Goal: Task Accomplishment & Management: Use online tool/utility

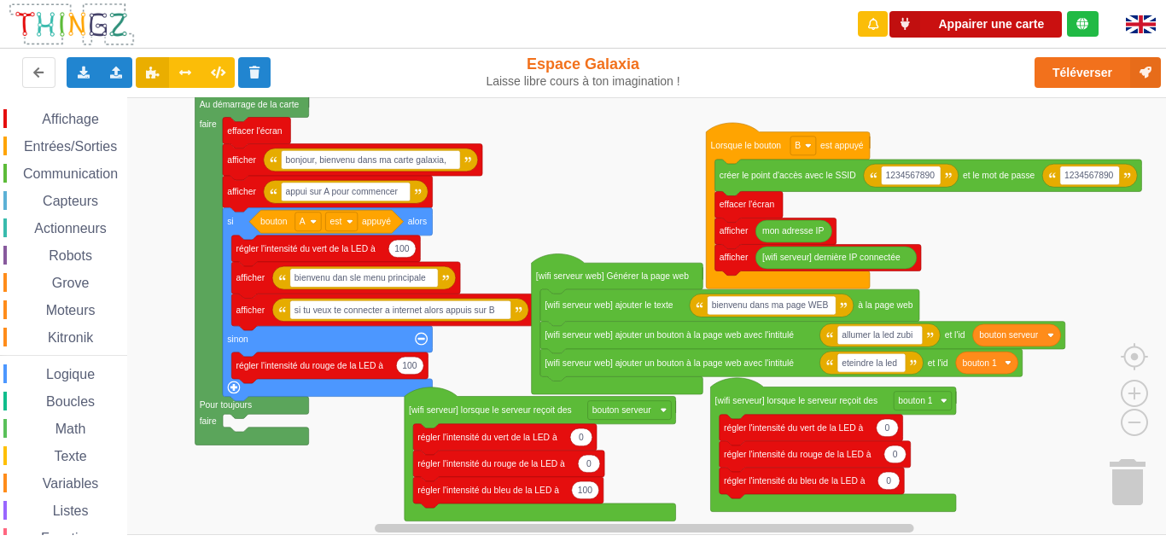
click at [966, 20] on button "Appairer une carte" at bounding box center [976, 24] width 172 height 26
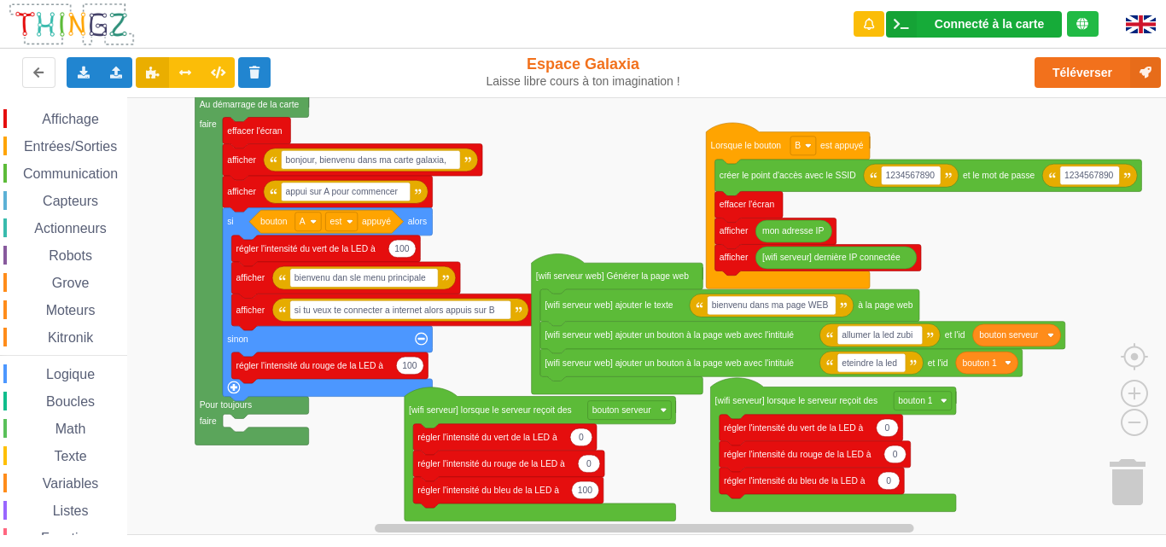
click at [909, 18] on icon at bounding box center [901, 24] width 31 height 26
click at [909, 17] on icon at bounding box center [901, 24] width 31 height 26
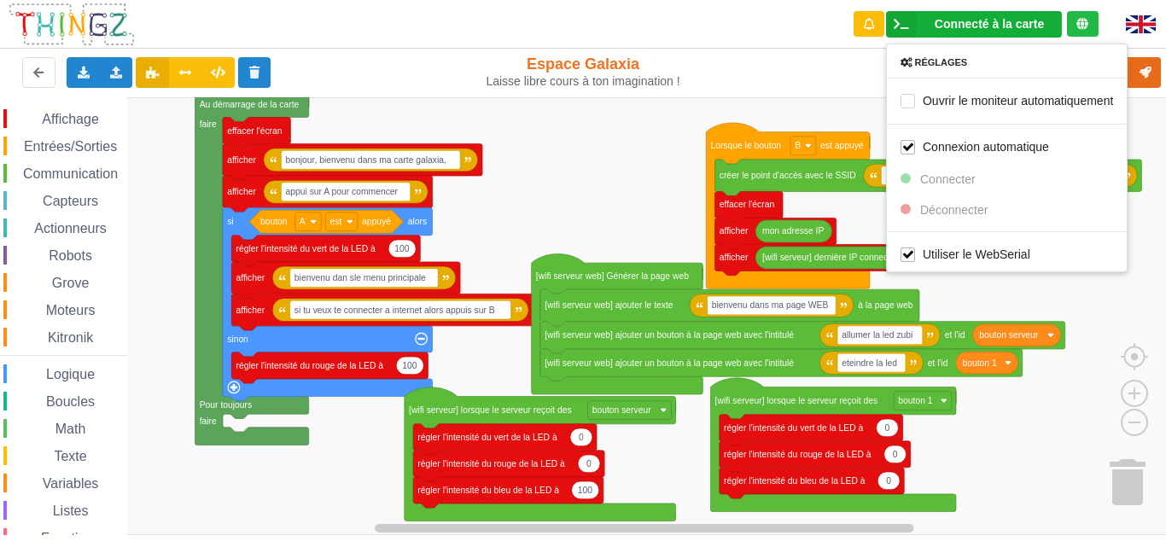
click at [819, 78] on div "Téléverser" at bounding box center [933, 72] width 479 height 55
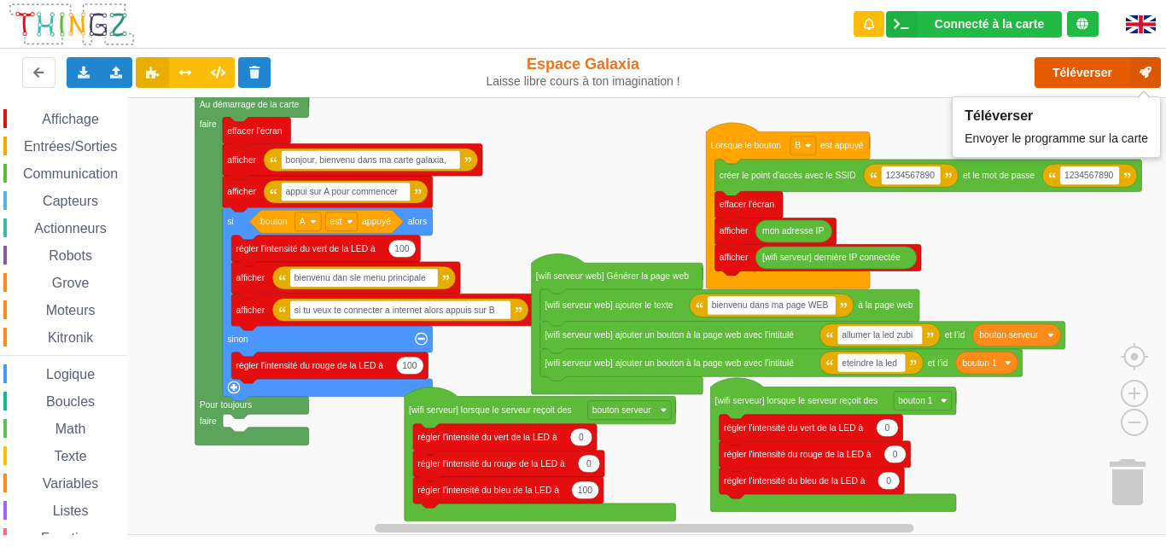
click at [1143, 61] on icon at bounding box center [1146, 72] width 31 height 31
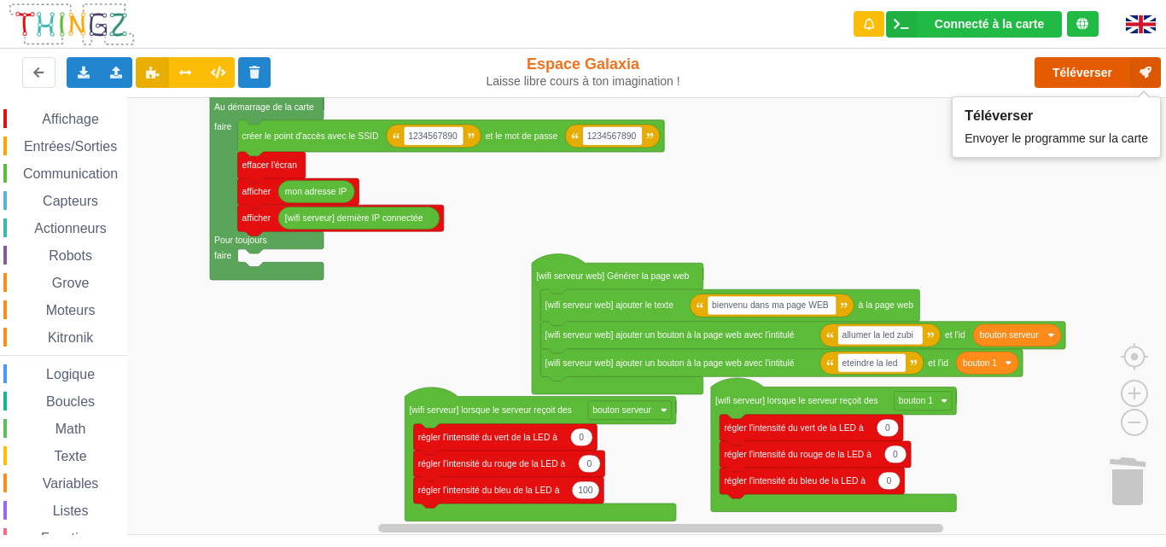
click at [1068, 62] on button "Téléverser" at bounding box center [1098, 72] width 126 height 31
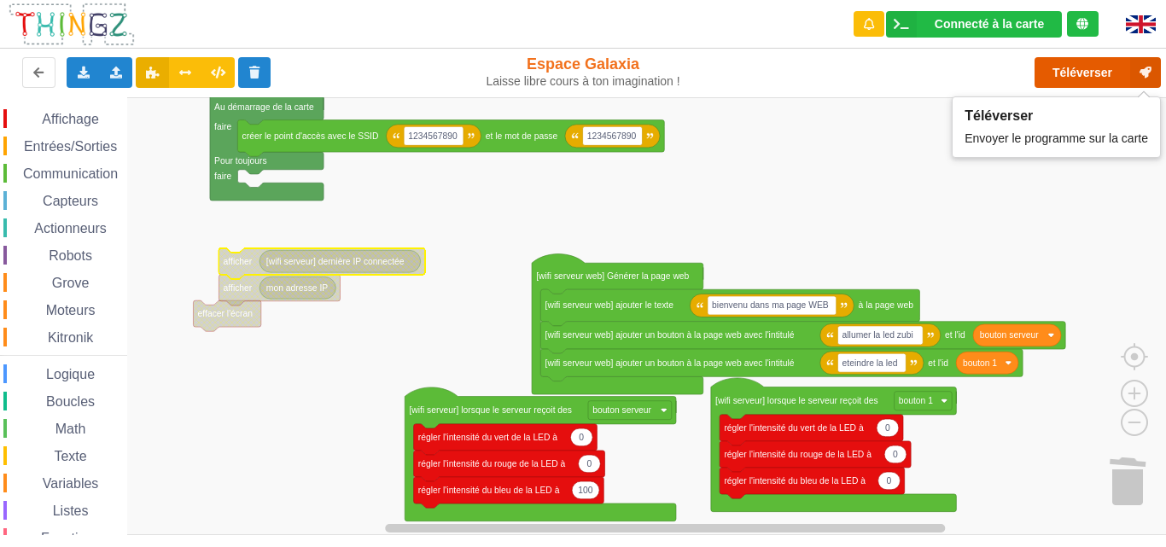
click at [1091, 64] on button "Téléverser" at bounding box center [1098, 72] width 126 height 31
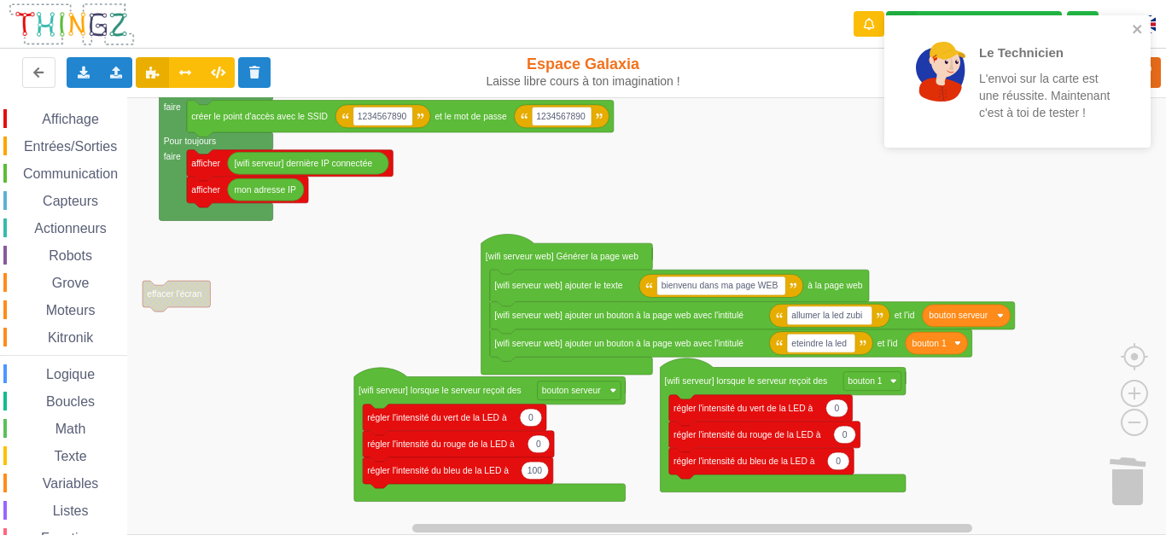
click at [649, 173] on div "Affichage Entrées/Sorties Communication Capteurs Actionneurs Robots Grove Moteu…" at bounding box center [589, 316] width 1178 height 438
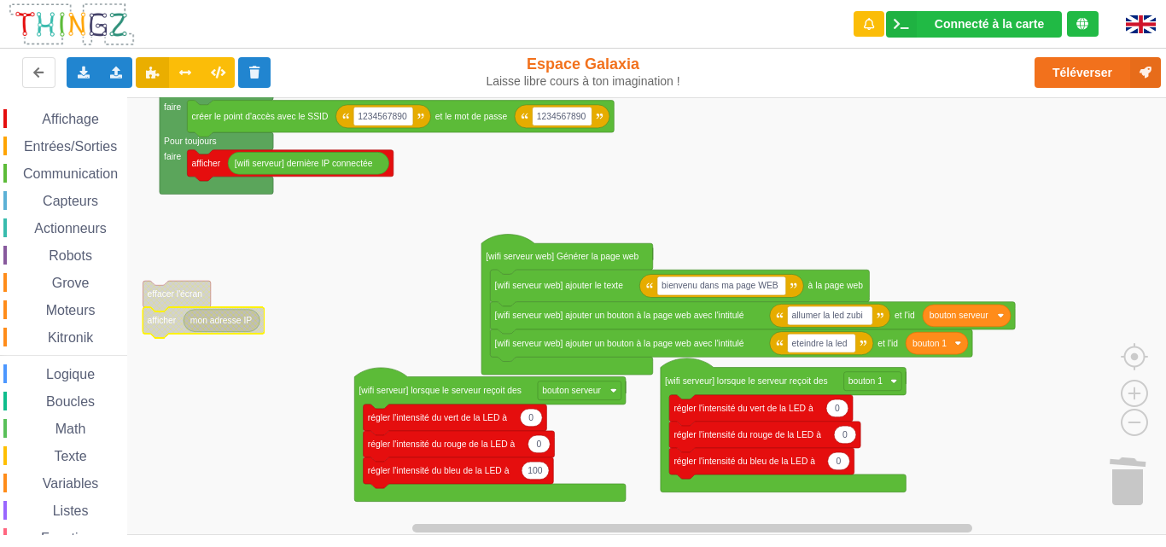
click at [71, 169] on span "Communication" at bounding box center [70, 174] width 100 height 15
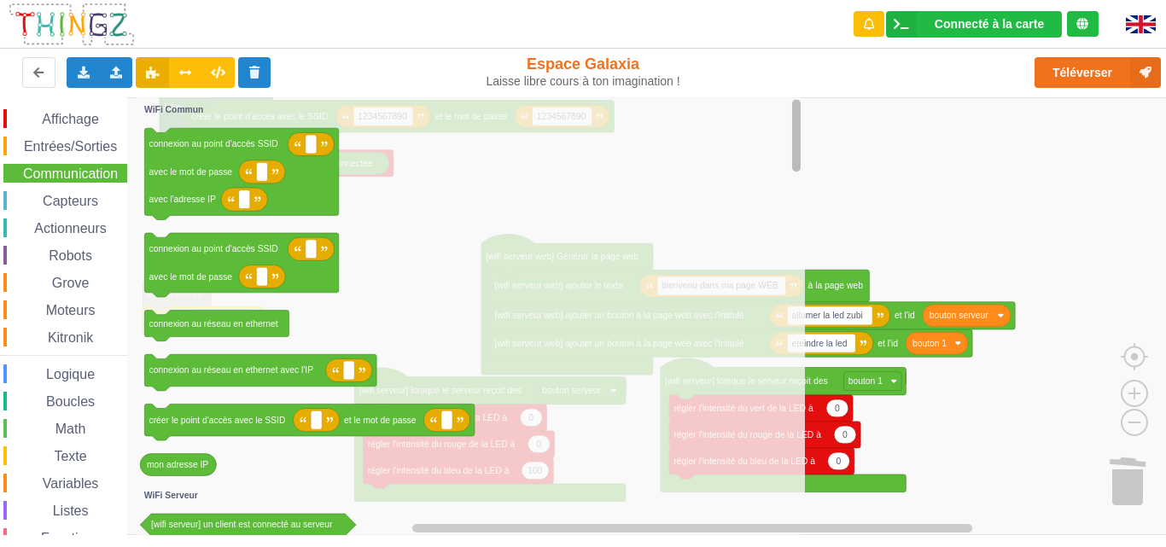
click at [790, 190] on icon "Espace de travail de Blocky" at bounding box center [796, 316] width 13 height 434
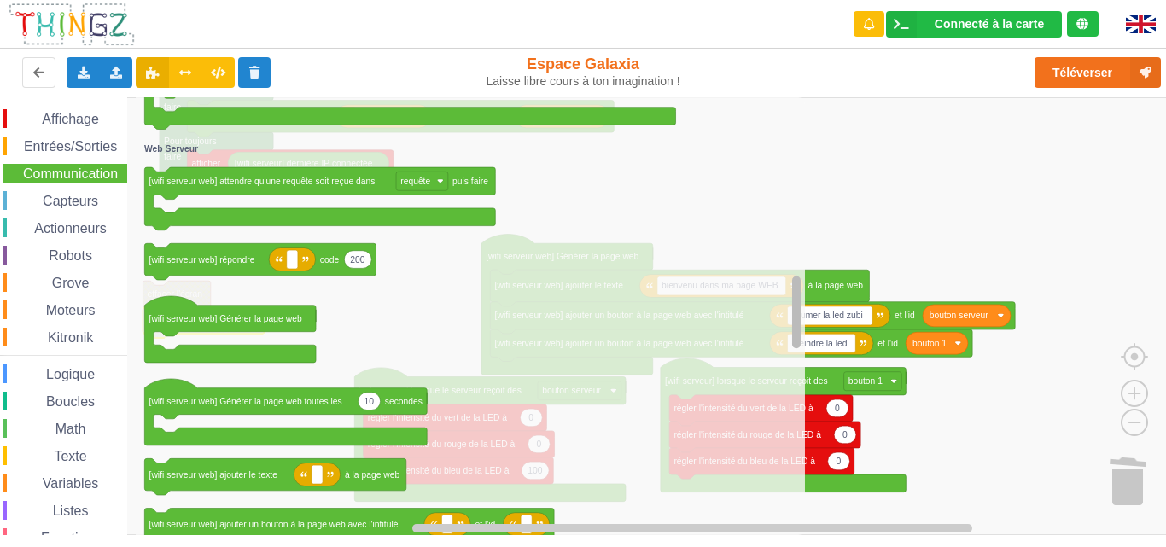
click at [725, 356] on div "Affichage Entrées/Sorties Communication Capteurs Actionneurs Robots Grove Moteu…" at bounding box center [589, 316] width 1178 height 438
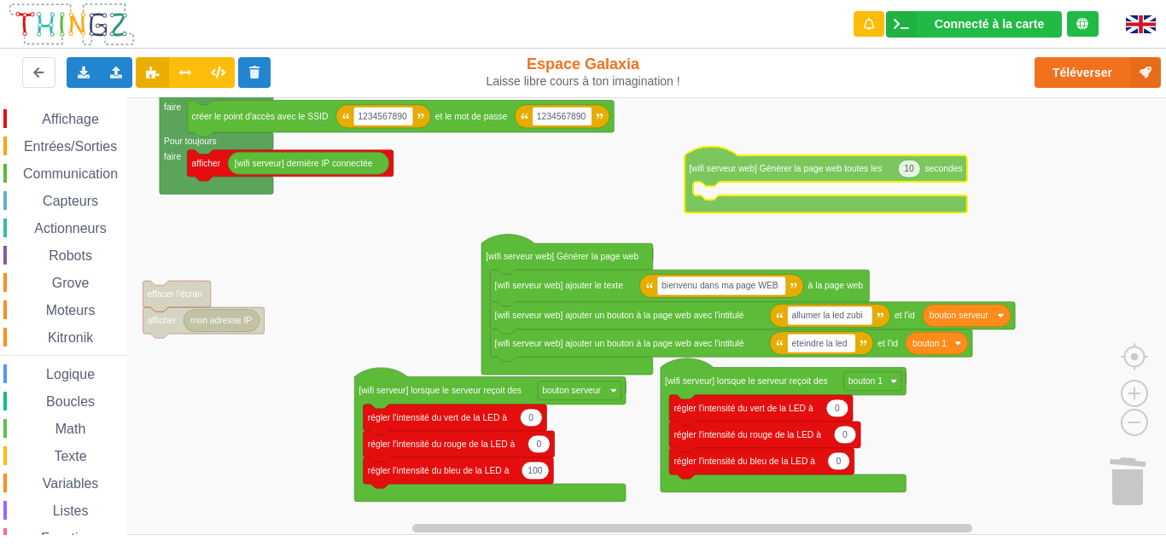
click at [709, 171] on div "Affichage Entrées/Sorties Communication Capteurs Actionneurs Robots Grove Moteu…" at bounding box center [589, 316] width 1178 height 438
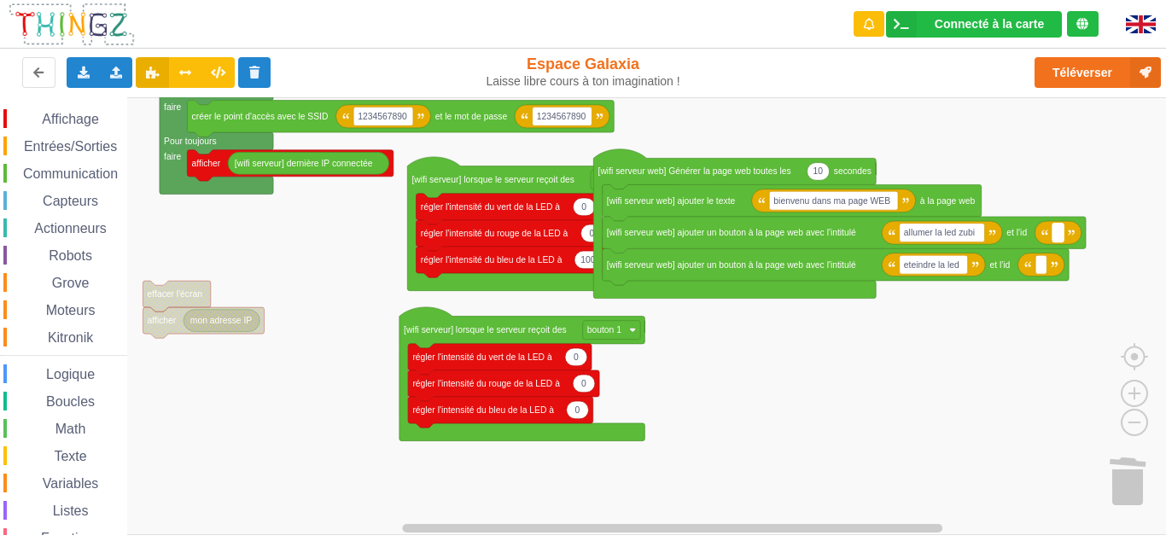
click at [1057, 229] on text "Espace de travail de Blocky" at bounding box center [1058, 232] width 3 height 9
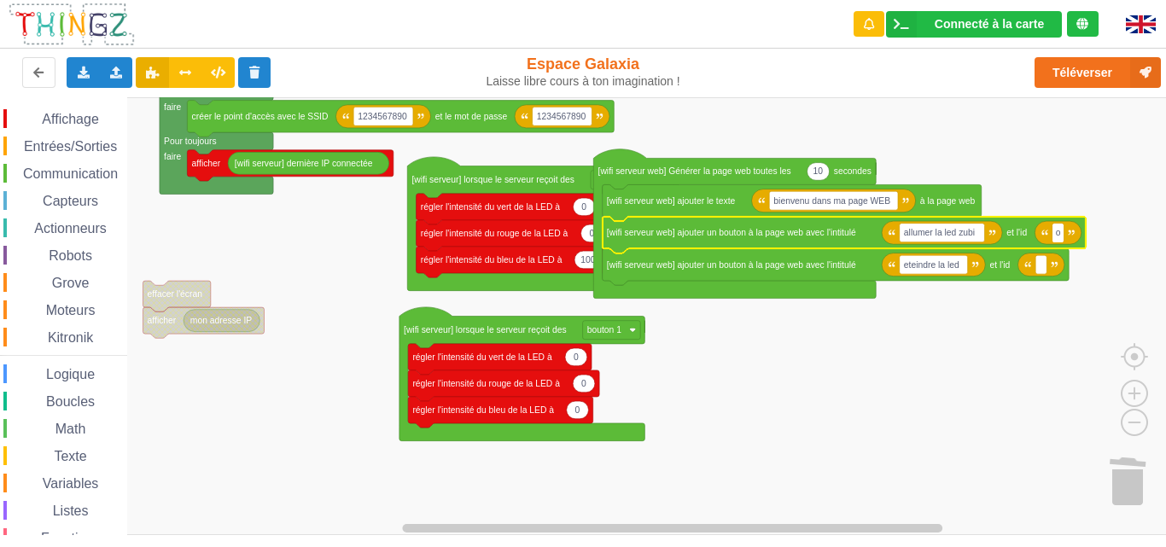
type input "on"
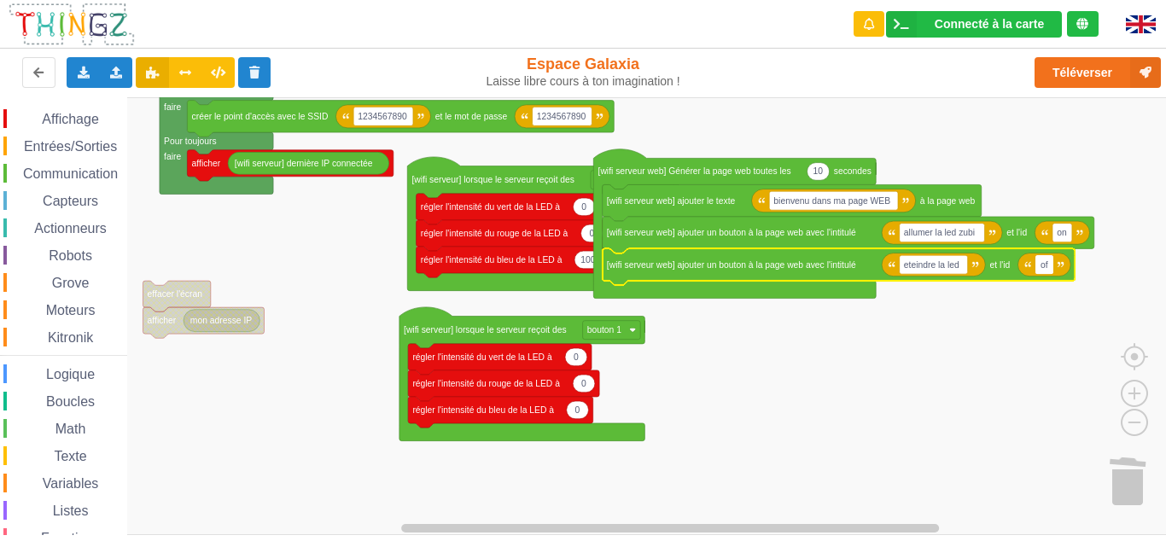
type input "off"
click at [973, 320] on rect "Espace de travail de Blocky" at bounding box center [589, 316] width 1178 height 438
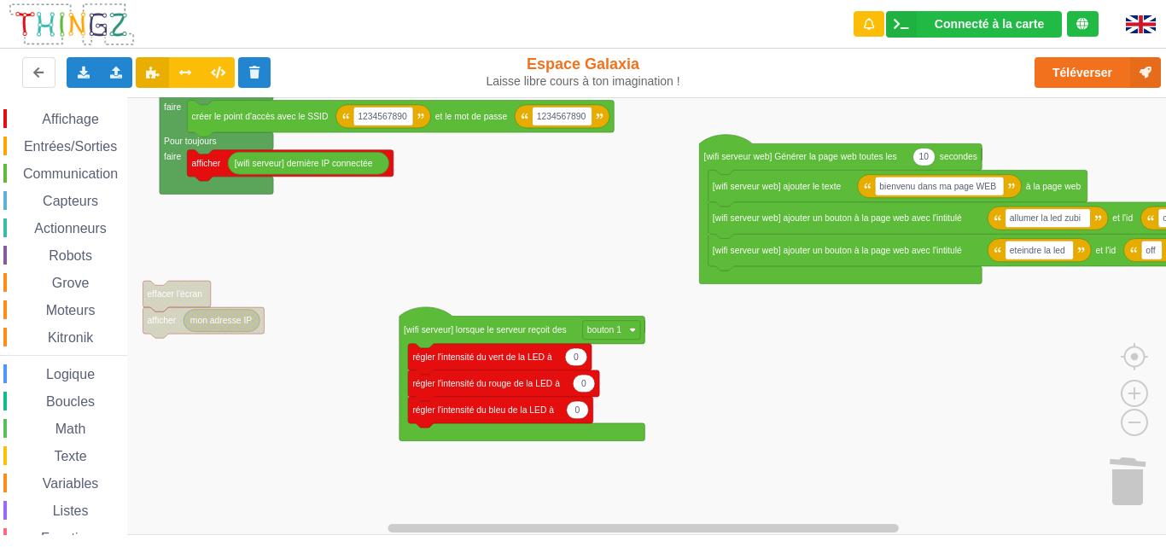
click at [442, 308] on rect "Espace de travail de Blocky" at bounding box center [589, 316] width 1178 height 438
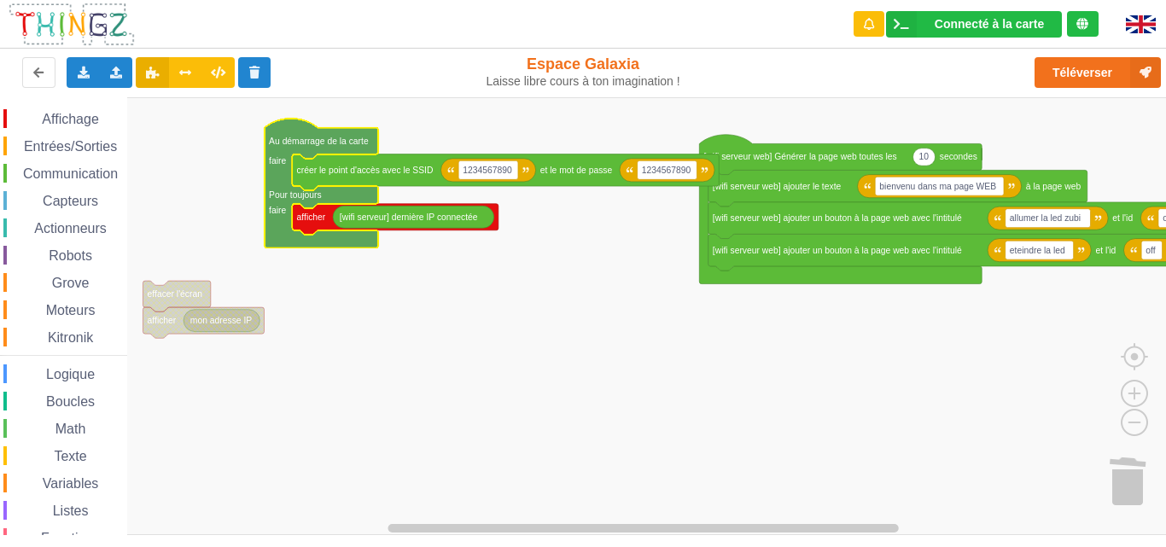
click at [70, 181] on div "Communication" at bounding box center [65, 173] width 124 height 19
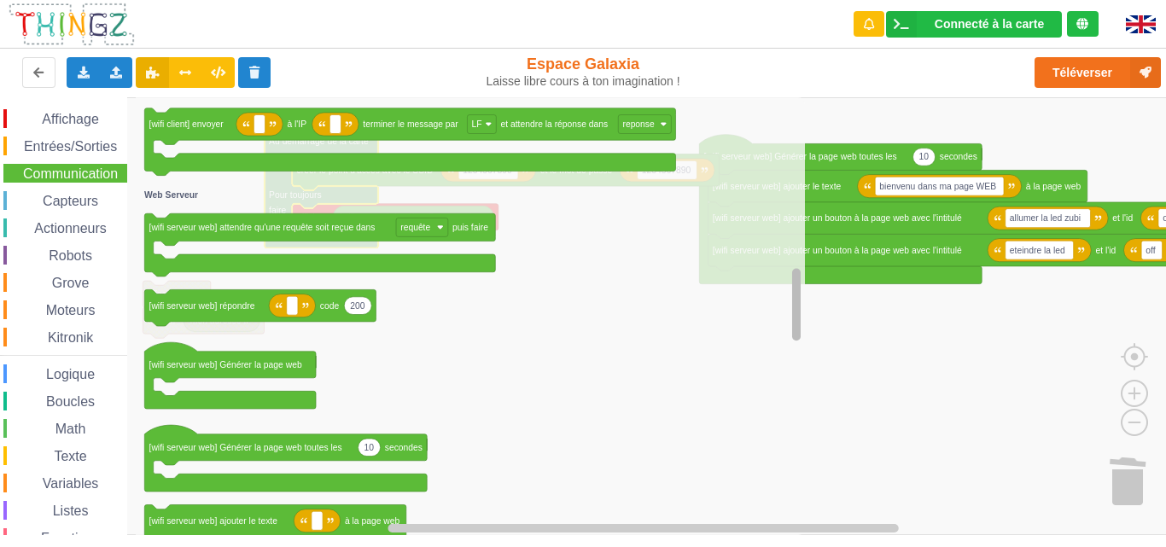
click at [758, 318] on div "Affichage Entrées/Sorties Communication Capteurs Actionneurs Robots Grove Moteu…" at bounding box center [589, 316] width 1178 height 438
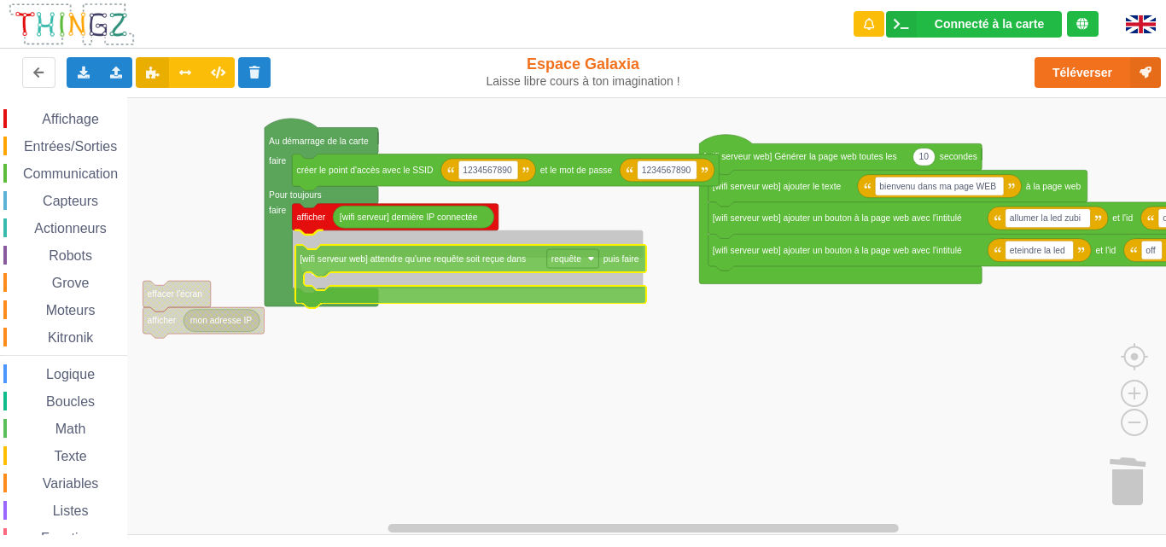
click at [312, 278] on div "Affichage Entrées/Sorties Communication Capteurs Actionneurs Robots Grove Moteu…" at bounding box center [589, 316] width 1178 height 438
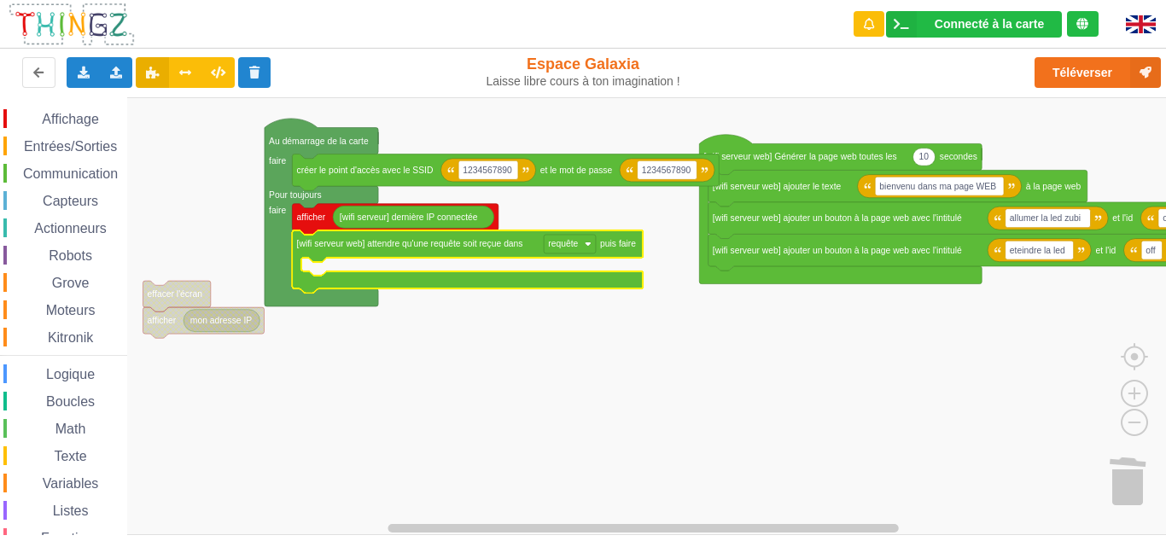
click at [91, 110] on div "Affichage" at bounding box center [65, 118] width 124 height 19
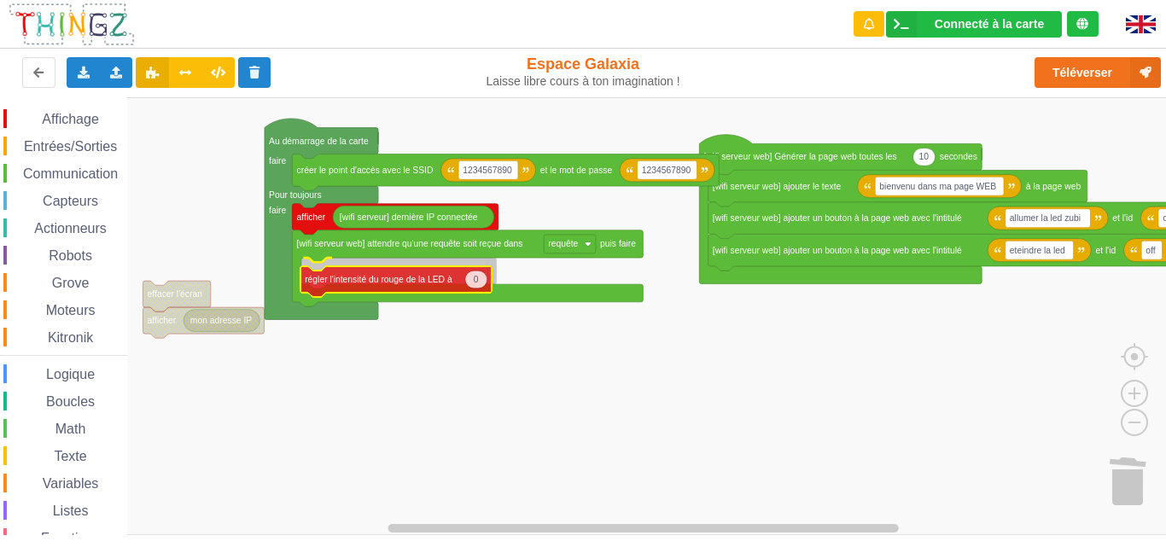
click at [354, 285] on div "Affichage Entrées/Sorties Communication Capteurs Actionneurs Robots Grove Moteu…" at bounding box center [589, 316] width 1178 height 438
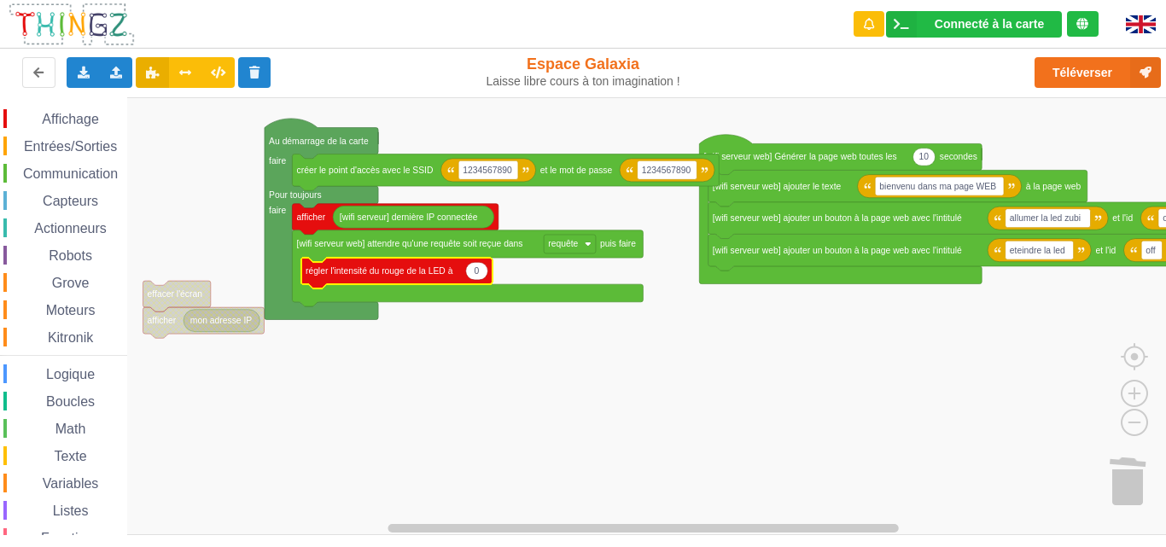
click at [479, 274] on text "0" at bounding box center [477, 270] width 5 height 9
type input "100"
click at [44, 115] on span "Affichage" at bounding box center [69, 119] width 61 height 15
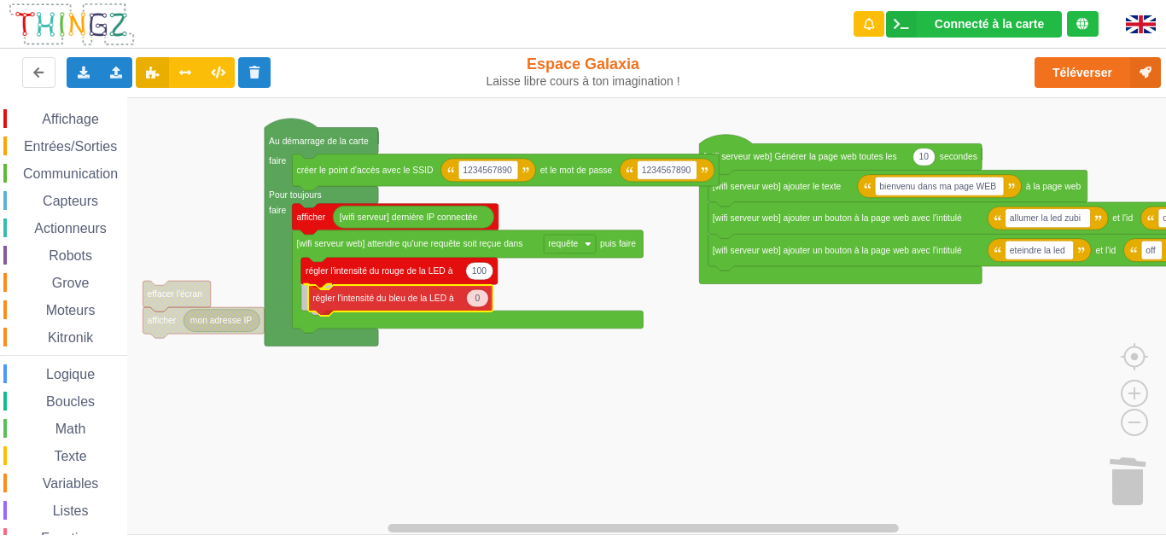
click at [380, 307] on div "Affichage Entrées/Sorties Communication Capteurs Actionneurs Robots Grove Moteu…" at bounding box center [589, 316] width 1178 height 438
click at [476, 302] on icon "Espace de travail de Blocky" at bounding box center [470, 298] width 22 height 18
type input "1"
type input "&"
type input "100"
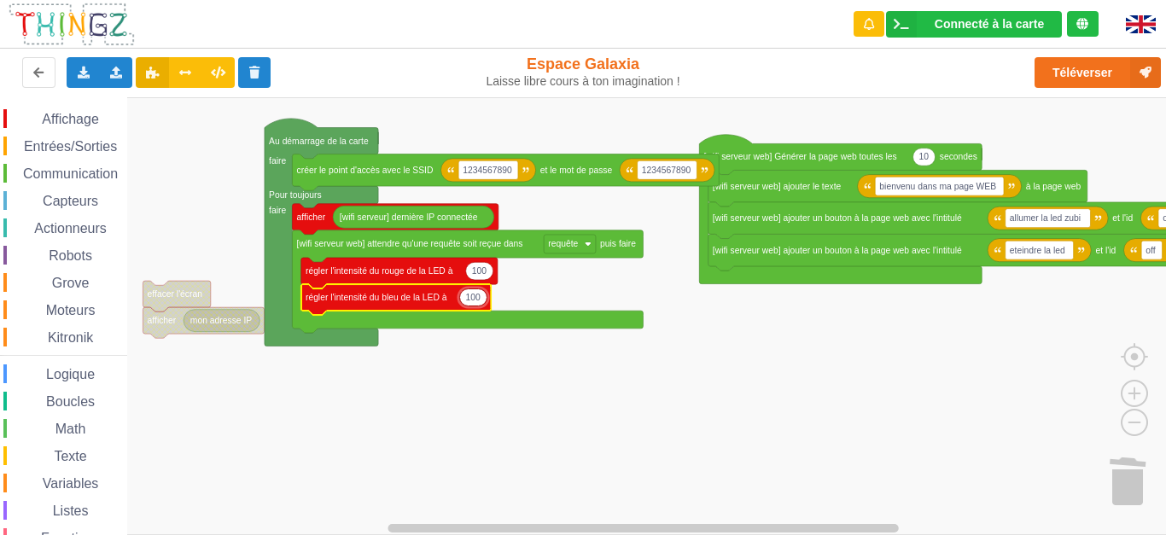
click at [67, 379] on span "Logique" at bounding box center [71, 374] width 54 height 15
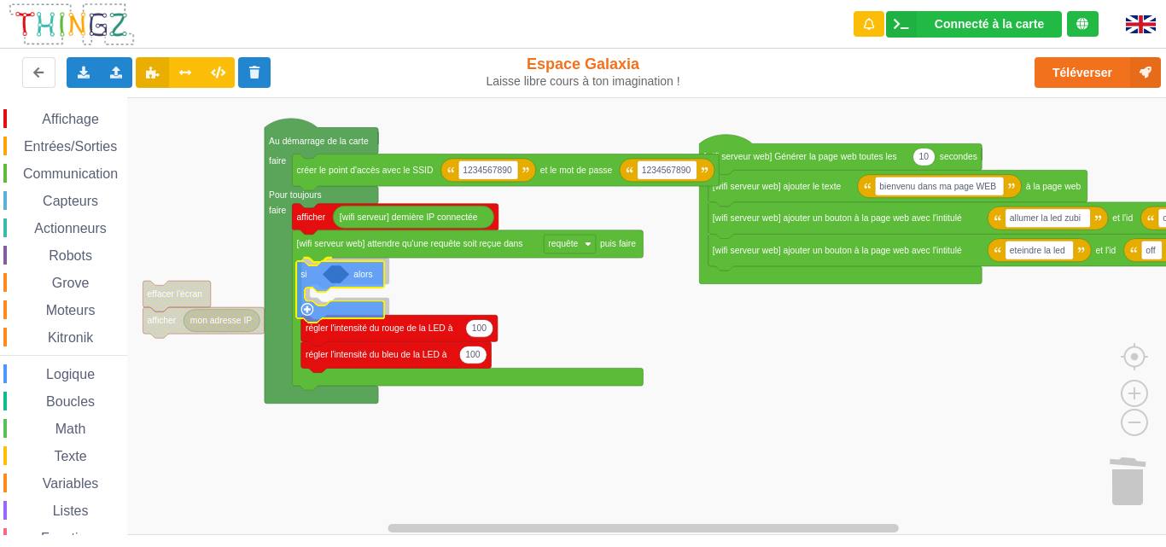
click at [309, 287] on div "Affichage Entrées/Sorties Communication Capteurs Actionneurs Robots Grove Moteu…" at bounding box center [589, 316] width 1178 height 438
click at [85, 377] on span "Logique" at bounding box center [71, 374] width 54 height 15
click at [354, 283] on div "Affichage Entrées/Sorties Communication Capteurs Actionneurs Robots Grove Moteu…" at bounding box center [589, 316] width 1178 height 438
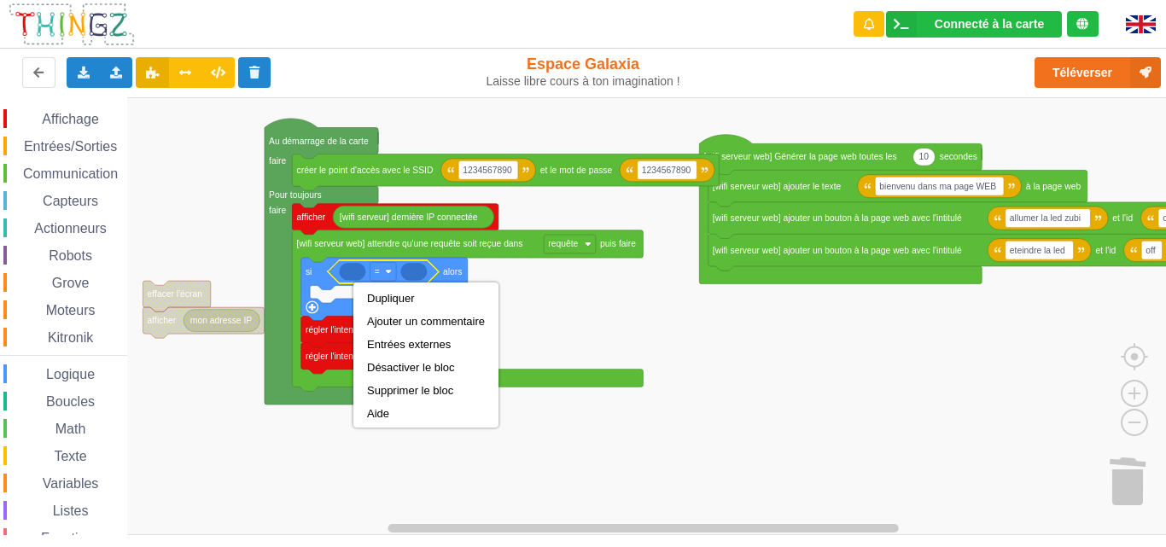
click at [310, 278] on icon "Espace de travail de Blocky" at bounding box center [384, 289] width 167 height 63
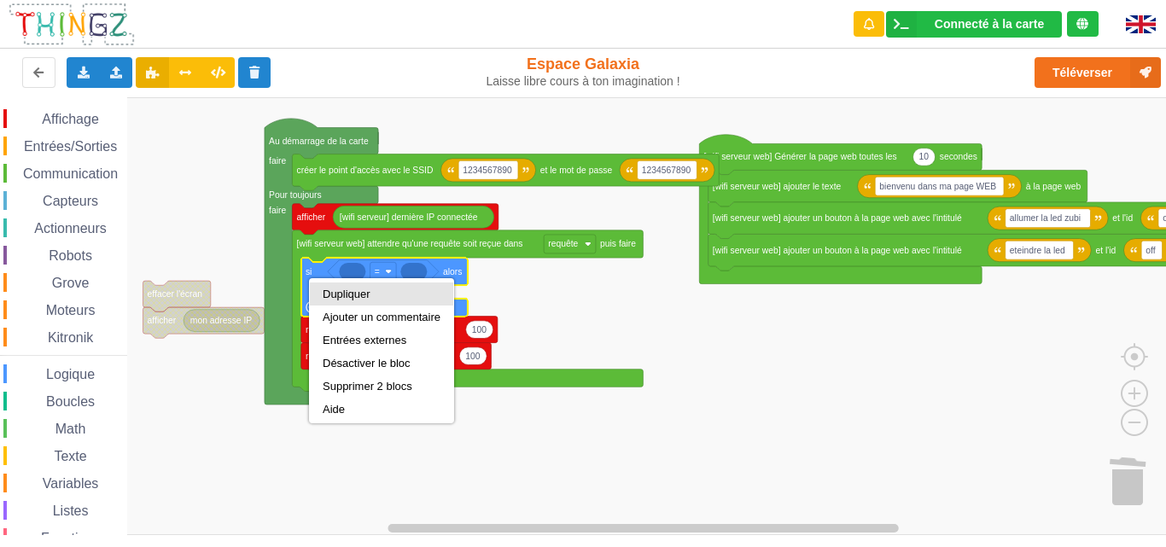
click at [335, 300] on div "Dupliquer" at bounding box center [382, 294] width 118 height 13
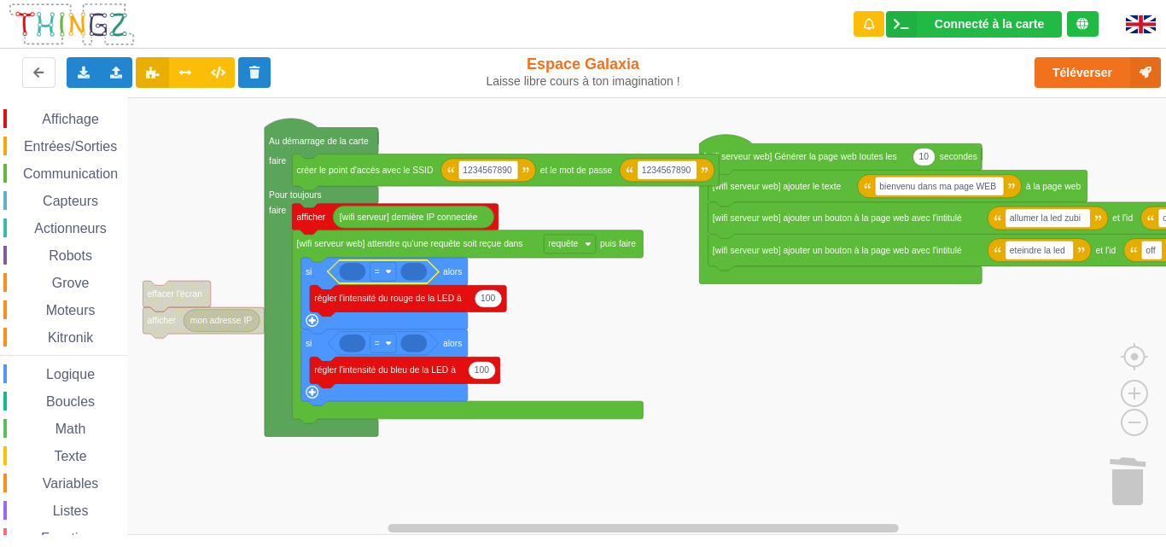
click at [351, 275] on icon "Espace de travail de Blocky" at bounding box center [352, 272] width 26 height 18
click at [350, 273] on icon "Espace de travail de Blocky" at bounding box center [352, 272] width 26 height 18
click at [354, 275] on icon "Espace de travail de Blocky" at bounding box center [352, 272] width 26 height 18
click at [80, 476] on span "Variables" at bounding box center [70, 483] width 61 height 15
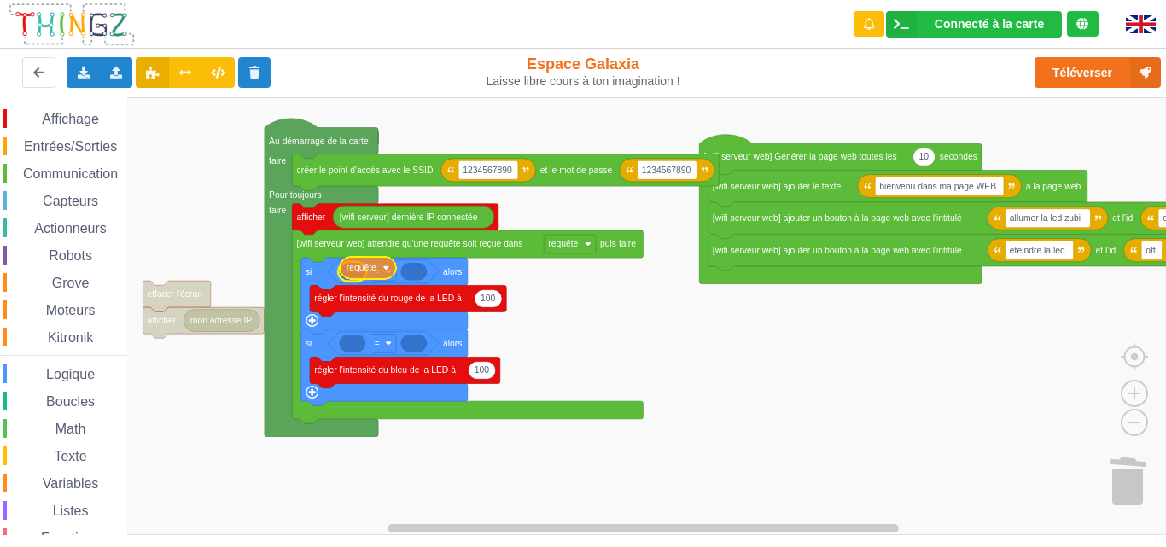
click at [363, 272] on div "Affichage Entrées/Sorties Communication Capteurs Actionneurs Robots Grove Moteu…" at bounding box center [589, 316] width 1178 height 438
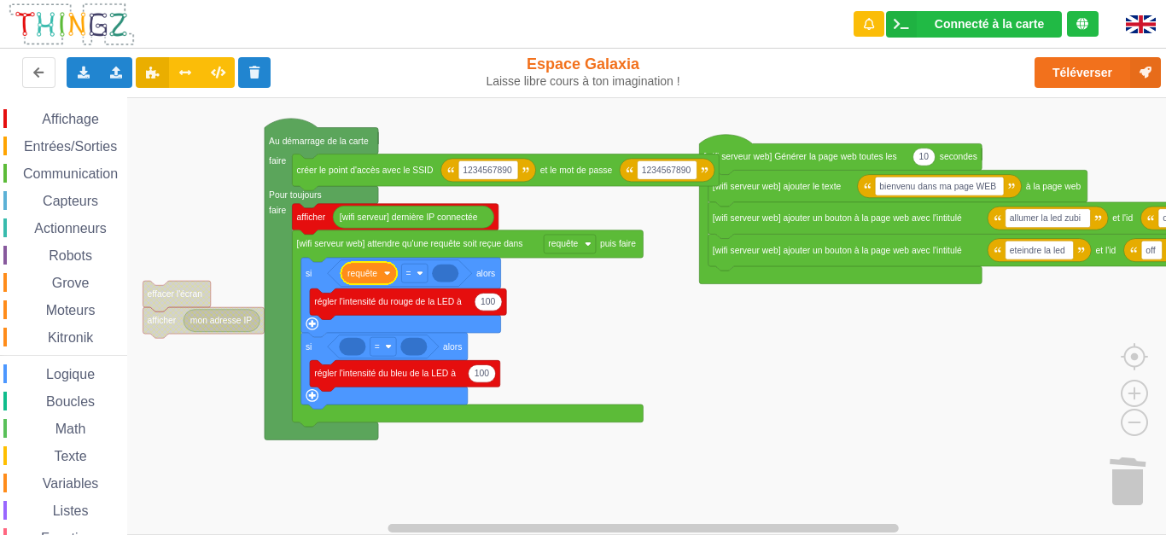
click at [81, 477] on span "Variables" at bounding box center [70, 483] width 61 height 15
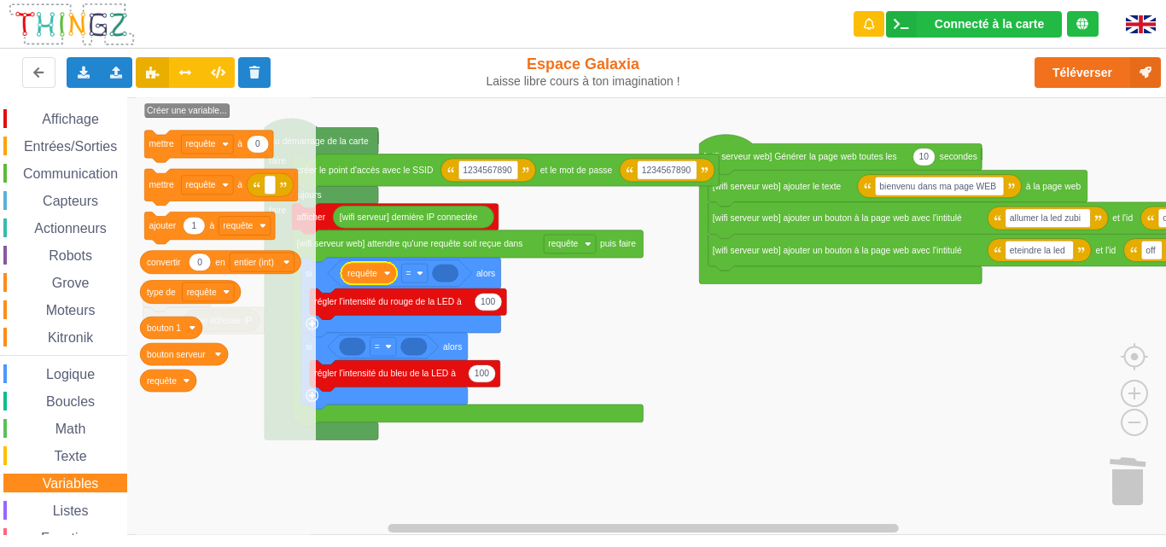
drag, startPoint x: 81, startPoint y: 477, endPoint x: 237, endPoint y: 374, distance: 186.6
click at [237, 374] on div "Affichage Entrées/Sorties Communication Capteurs Actionneurs Robots Grove Moteu…" at bounding box center [589, 316] width 1178 height 438
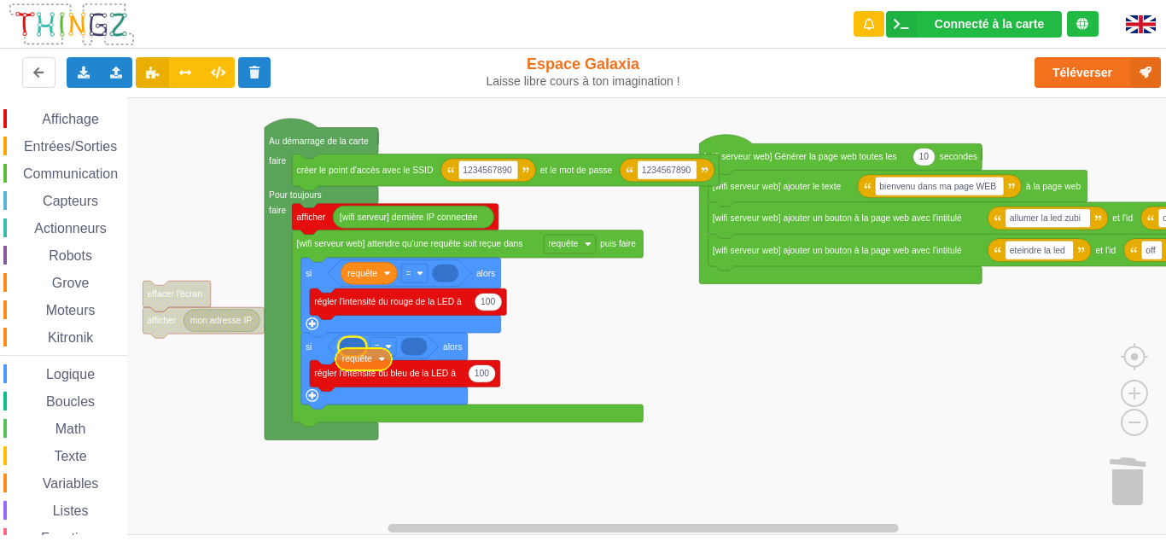
click at [367, 358] on div "Affichage Entrées/Sorties Communication Capteurs Actionneurs Robots Grove Moteu…" at bounding box center [589, 316] width 1178 height 438
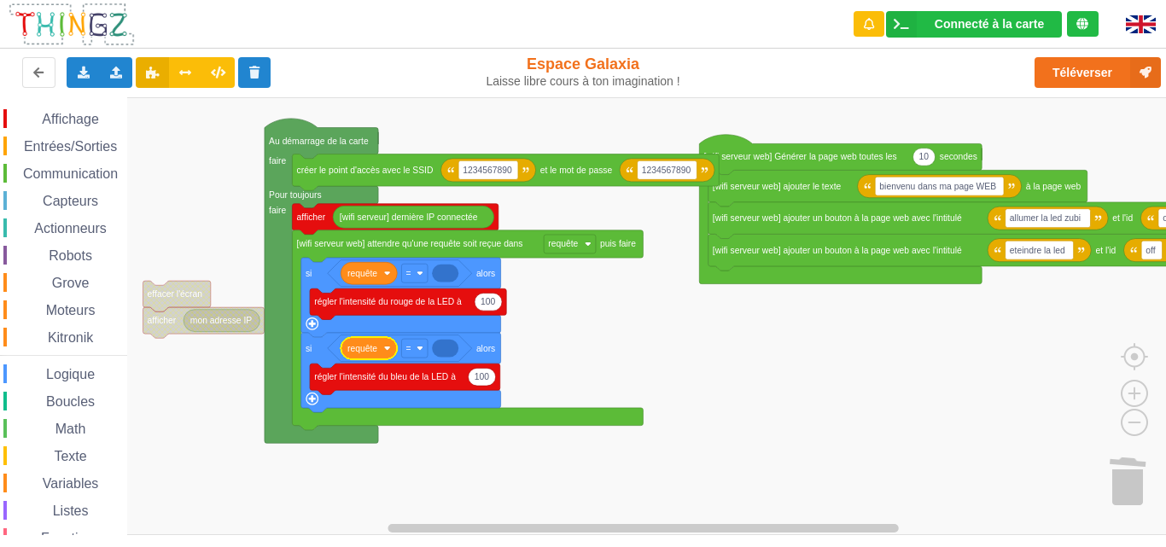
click at [451, 276] on icon "Espace de travail de Blocky" at bounding box center [445, 274] width 26 height 18
click at [102, 146] on span "Entrées/Sorties" at bounding box center [70, 146] width 98 height 15
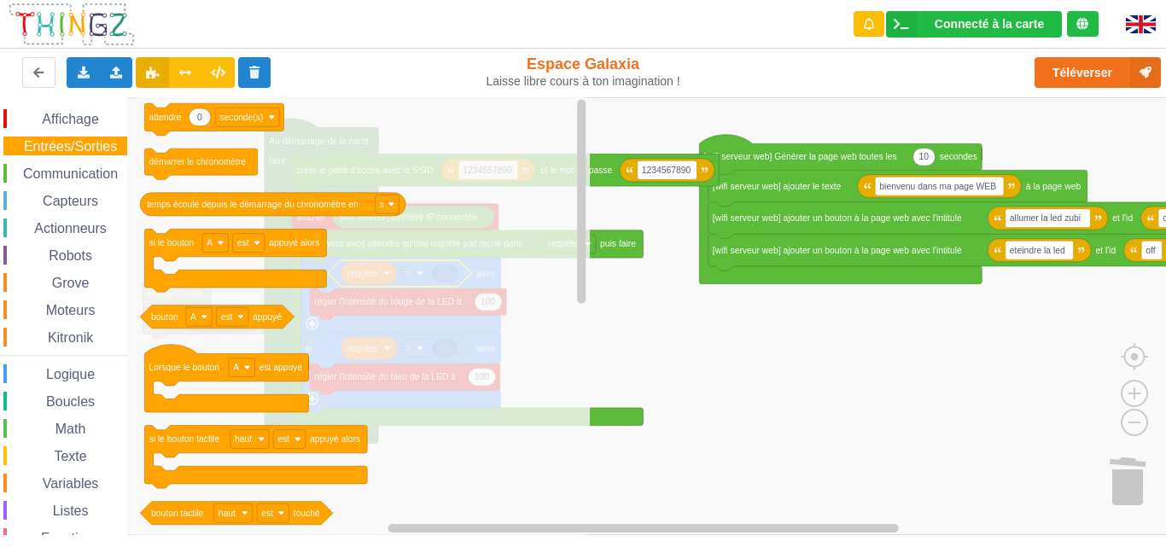
click at [90, 456] on div "Texte" at bounding box center [65, 456] width 124 height 19
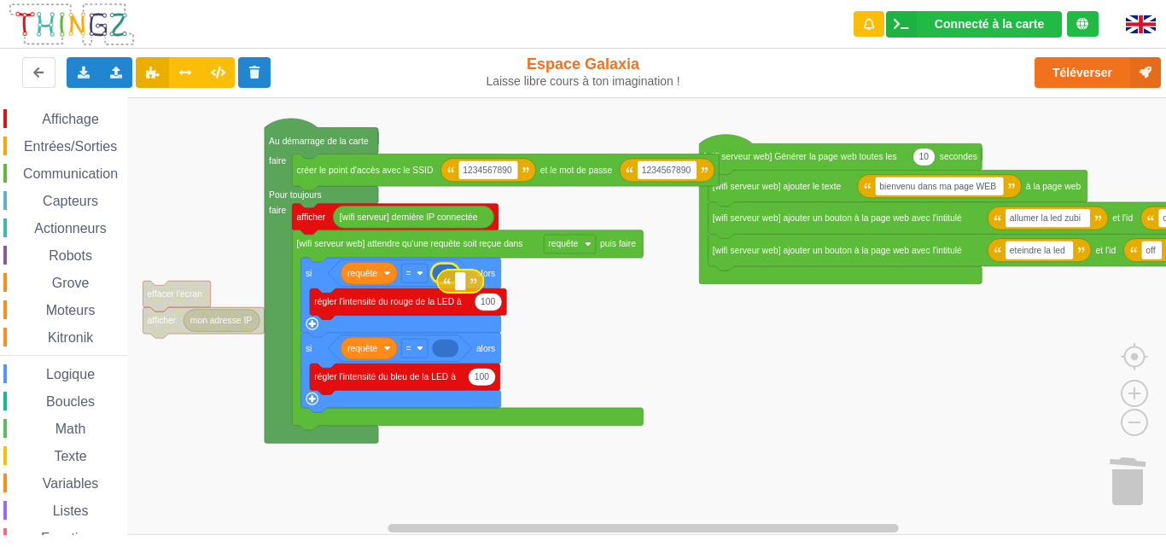
click at [459, 278] on div "Affichage Entrées/Sorties Communication Capteurs Actionneurs Robots Grove Moteu…" at bounding box center [589, 316] width 1178 height 438
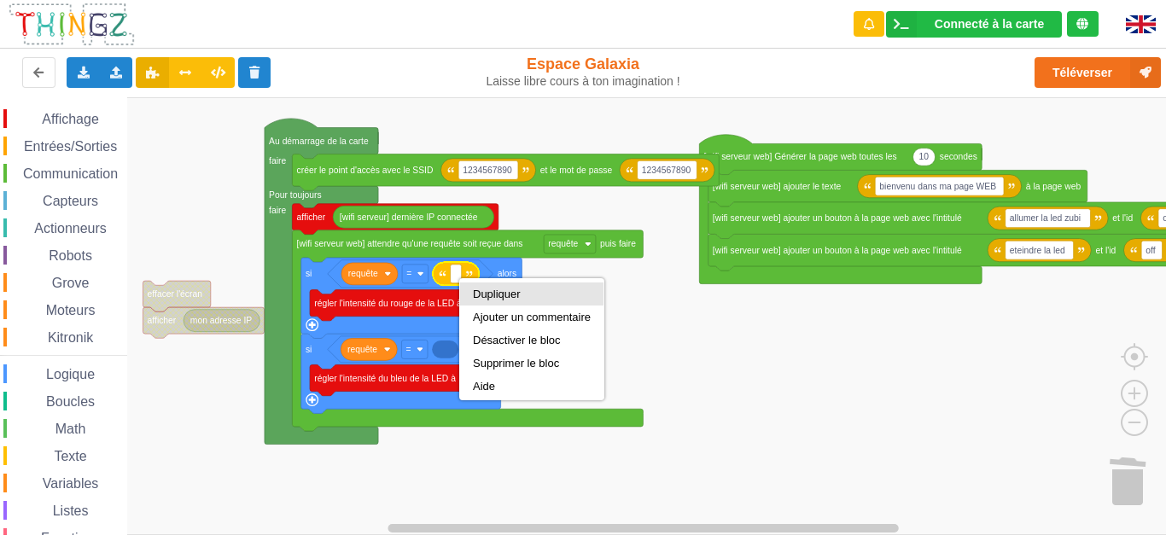
click at [475, 301] on div "Dupliquer" at bounding box center [531, 294] width 143 height 23
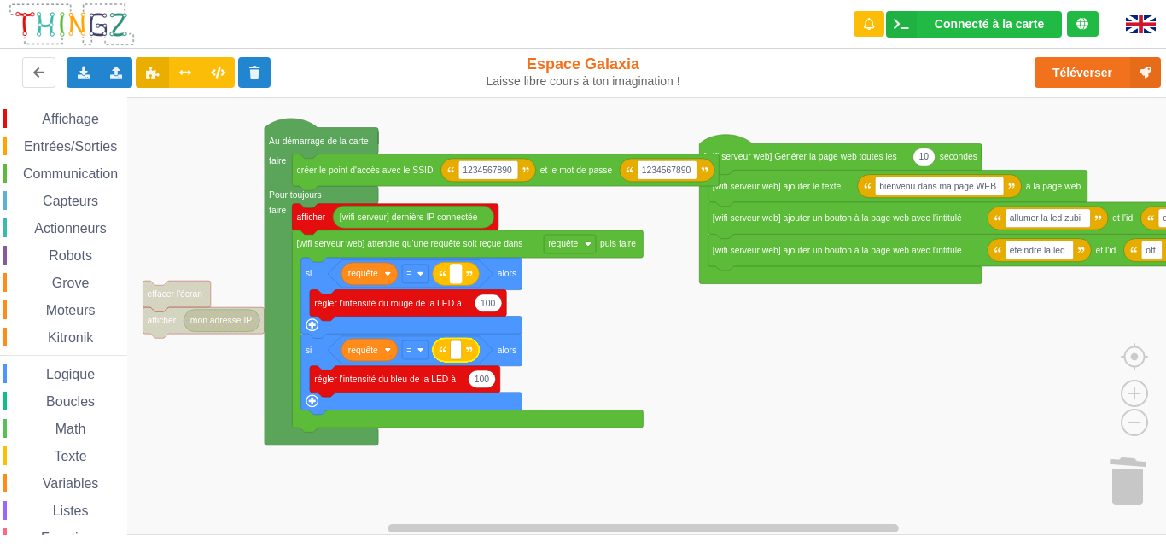
click at [453, 269] on rect "Espace de travail de Blocky" at bounding box center [455, 274] width 11 height 19
type input "on"
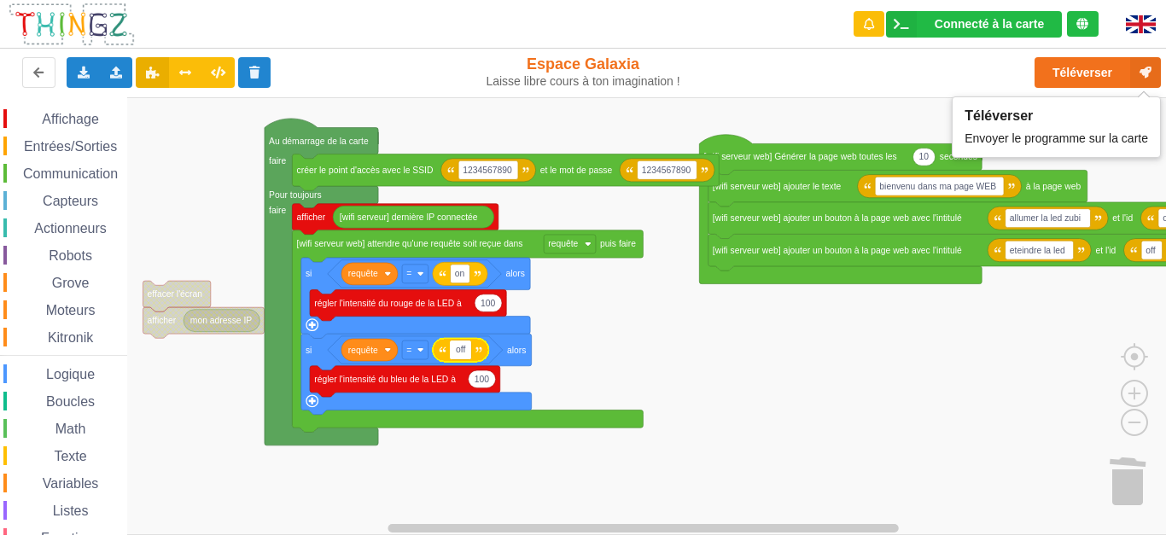
type input "off"
click at [1092, 79] on button "Téléverser" at bounding box center [1098, 72] width 126 height 31
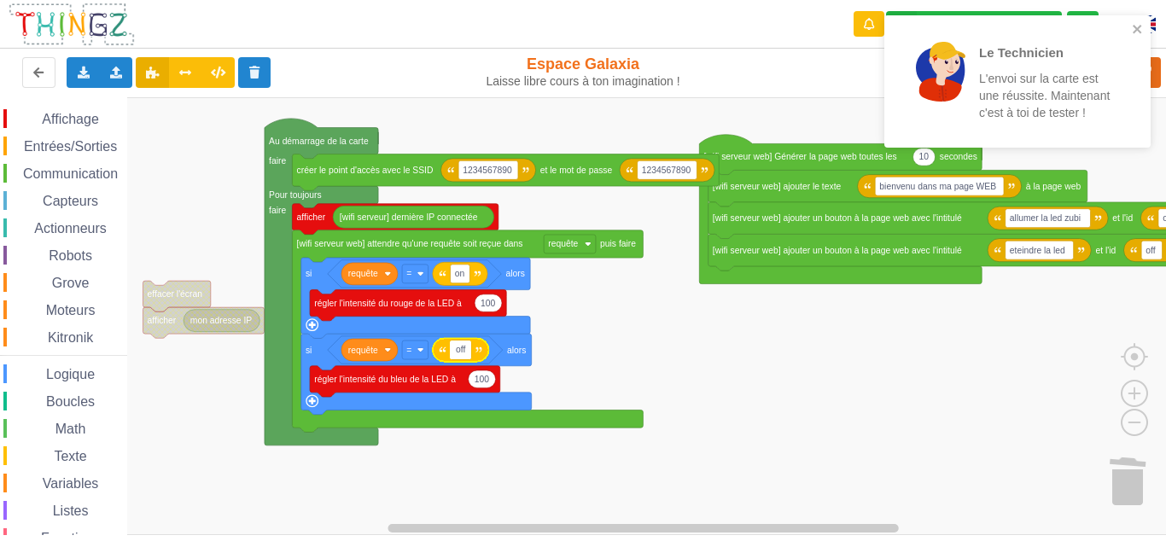
click at [1136, 19] on div "Le Technicien L'envoi sur la carte est une réussite. Maintenant c'est à toi de …" at bounding box center [1018, 81] width 266 height 132
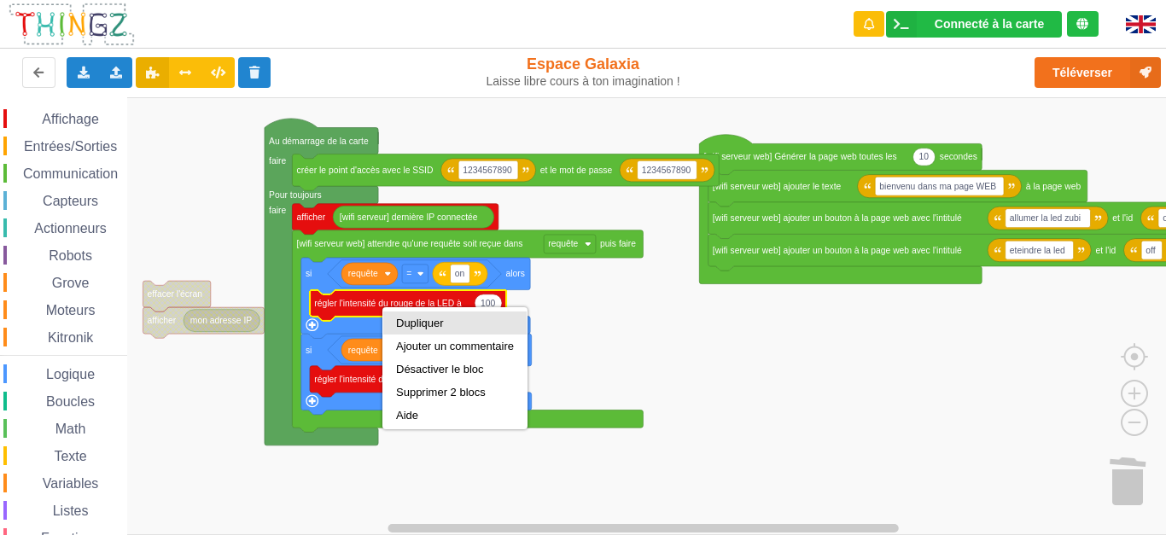
click at [420, 318] on div "Dupliquer" at bounding box center [455, 323] width 118 height 13
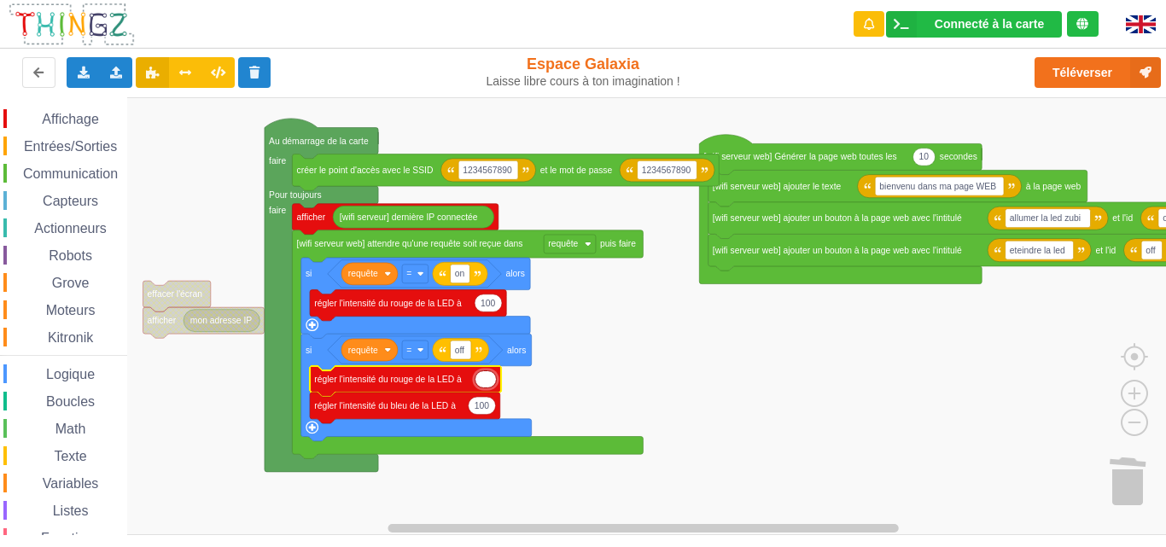
type input "0"
click at [431, 415] on icon "Espace de travail de Blocky" at bounding box center [405, 408] width 190 height 31
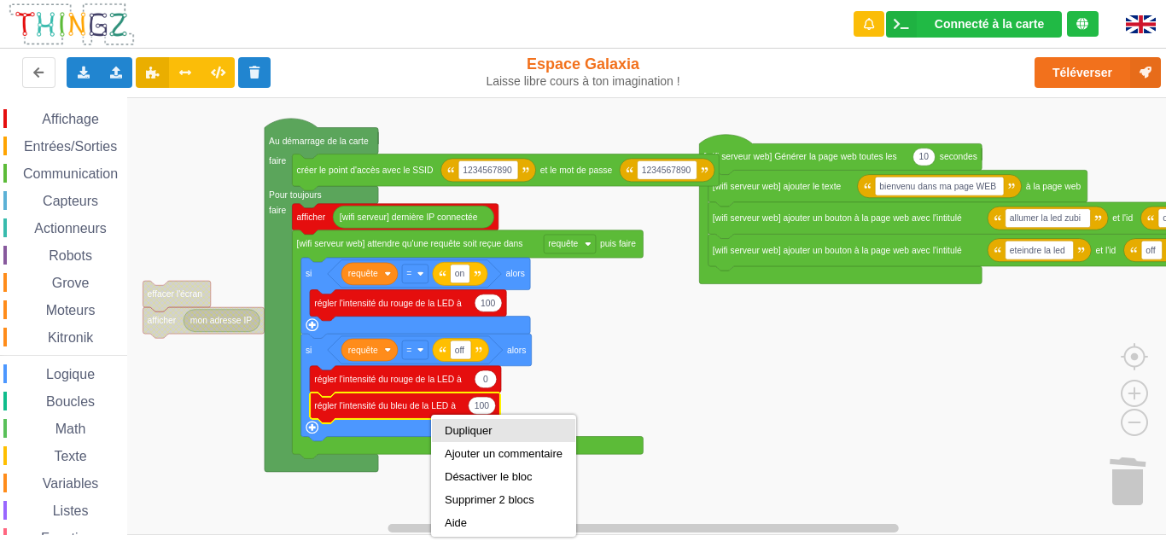
click at [460, 431] on div "Dupliquer" at bounding box center [504, 430] width 118 height 13
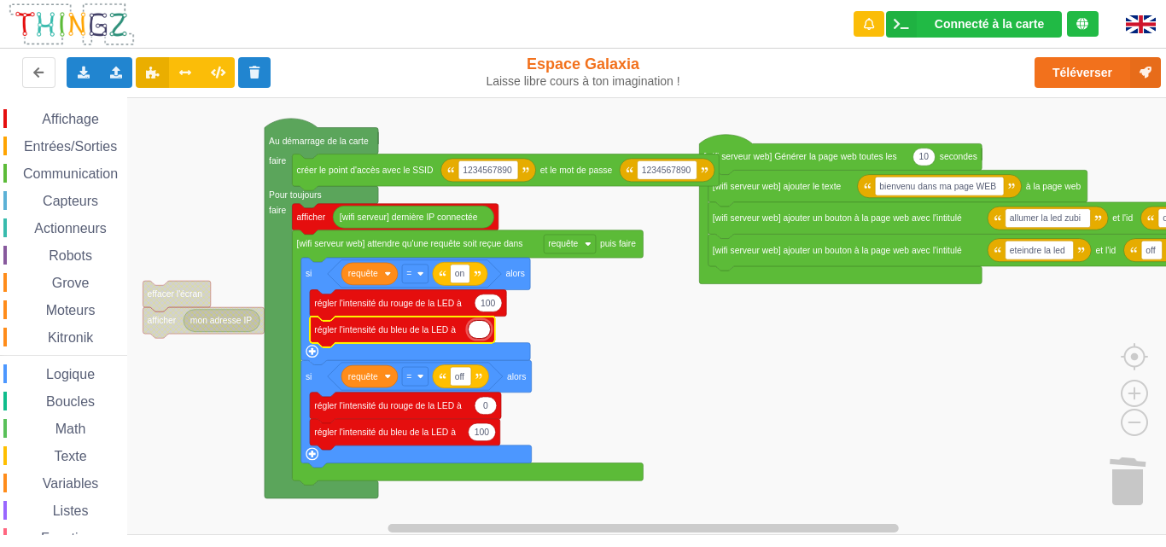
type input "à"
type input "0"
click at [577, 270] on rect "Espace de travail de Blocky" at bounding box center [589, 316] width 1178 height 438
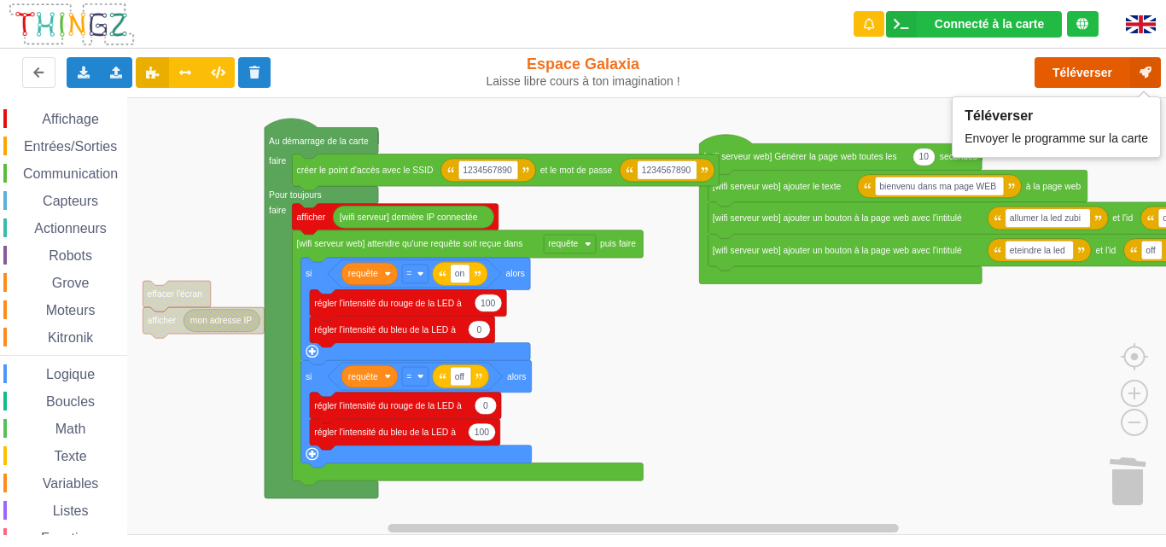
click at [1130, 62] on button "Téléverser" at bounding box center [1098, 72] width 126 height 31
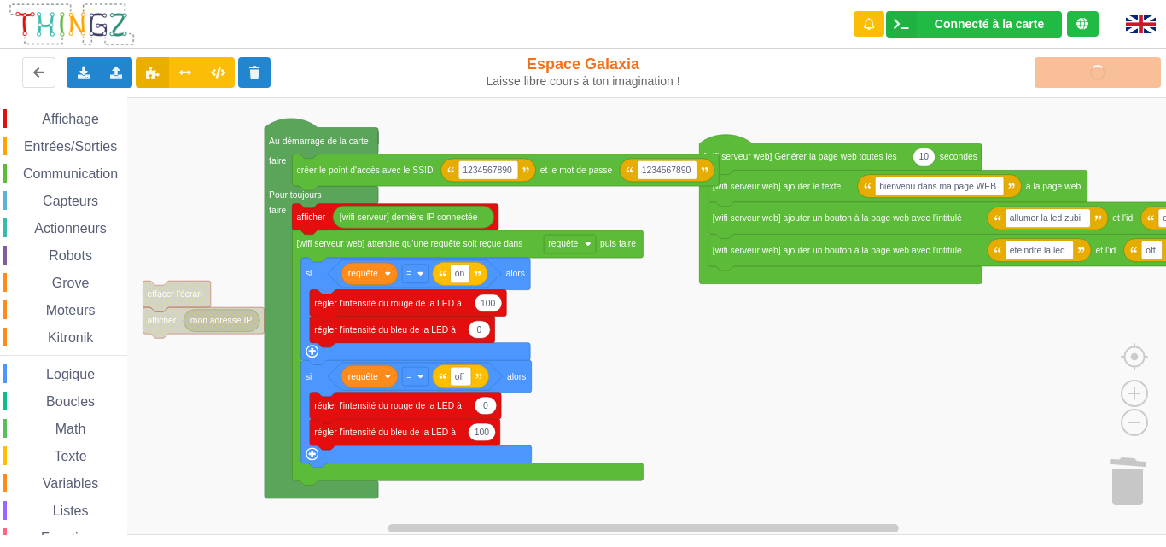
click at [810, 395] on rect "Espace de travail de Blocky" at bounding box center [589, 316] width 1178 height 438
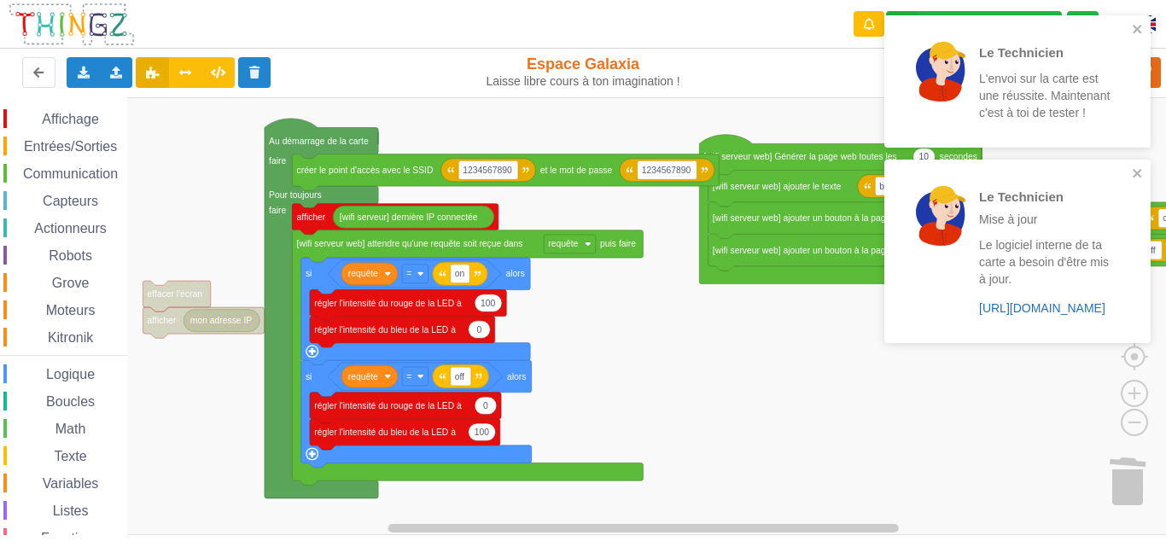
click at [1021, 310] on link "https://play.thingz.co/firmware?micropython=0" at bounding box center [1042, 308] width 126 height 14
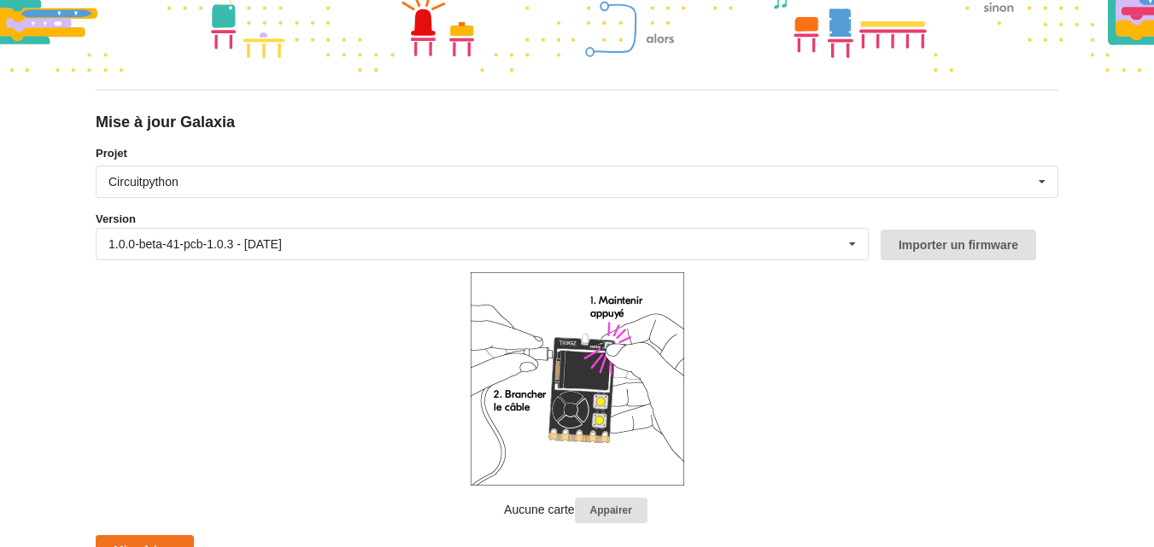
scroll to position [124, 0]
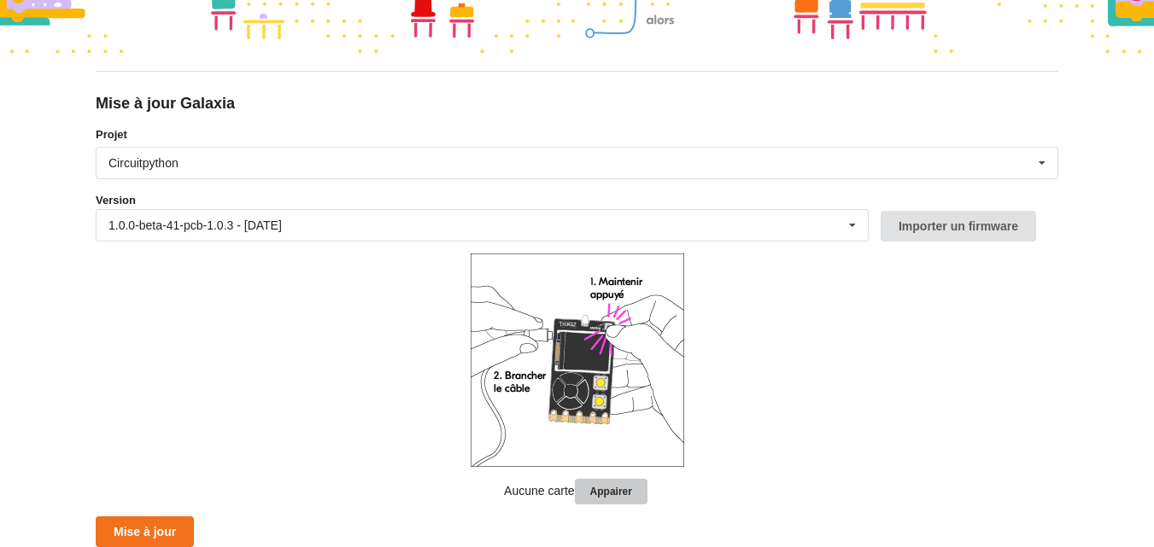
click at [589, 492] on button "Appairer" at bounding box center [611, 492] width 73 height 26
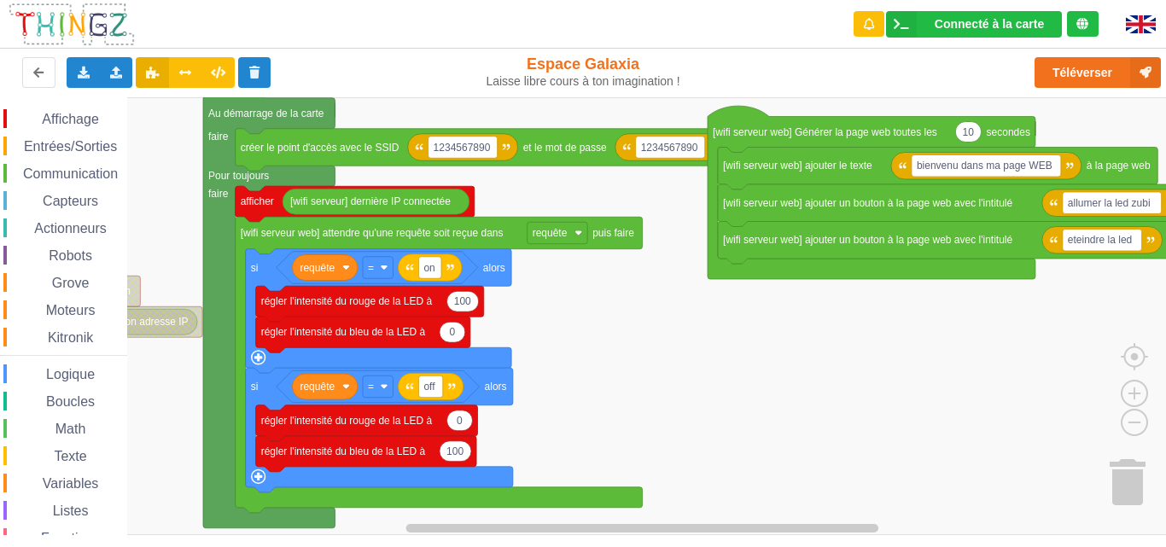
click at [578, 340] on div "Affichage Entrées/Sorties Communication Capteurs Actionneurs Robots Grove Moteu…" at bounding box center [589, 316] width 1178 height 438
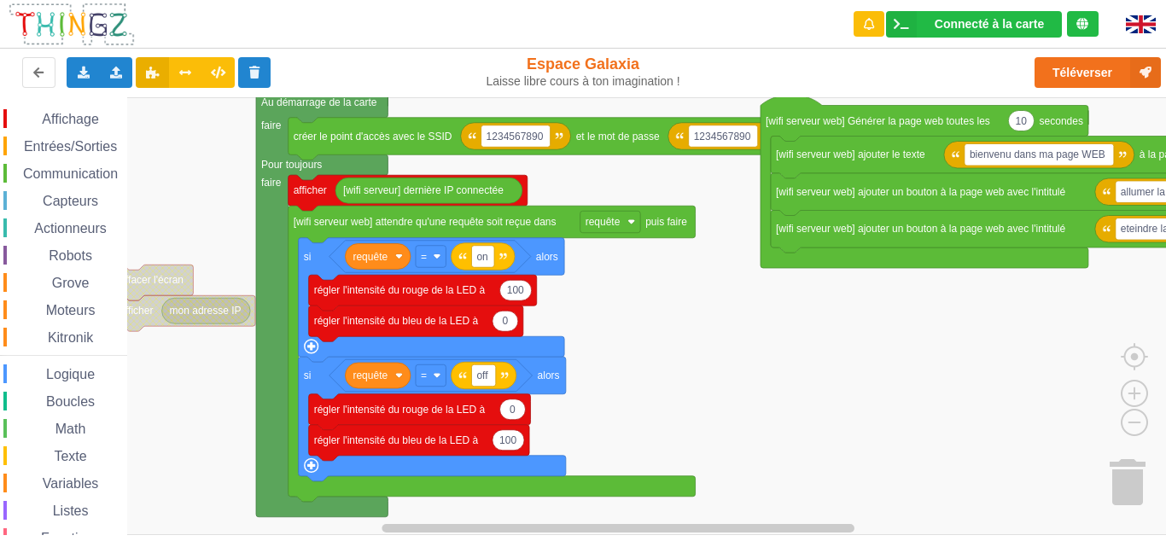
click at [623, 326] on div "Affichage Entrées/Sorties Communication Capteurs Actionneurs Robots Grove Moteu…" at bounding box center [589, 316] width 1178 height 438
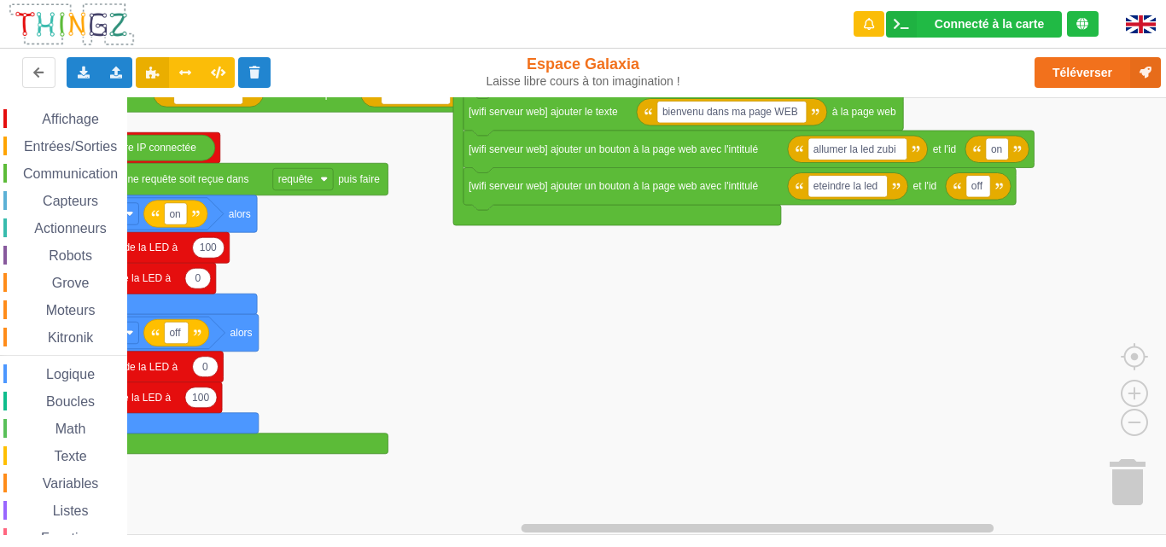
click at [360, 246] on div "Affichage Entrées/Sorties Communication Capteurs Actionneurs Robots Grove Moteu…" at bounding box center [589, 316] width 1178 height 438
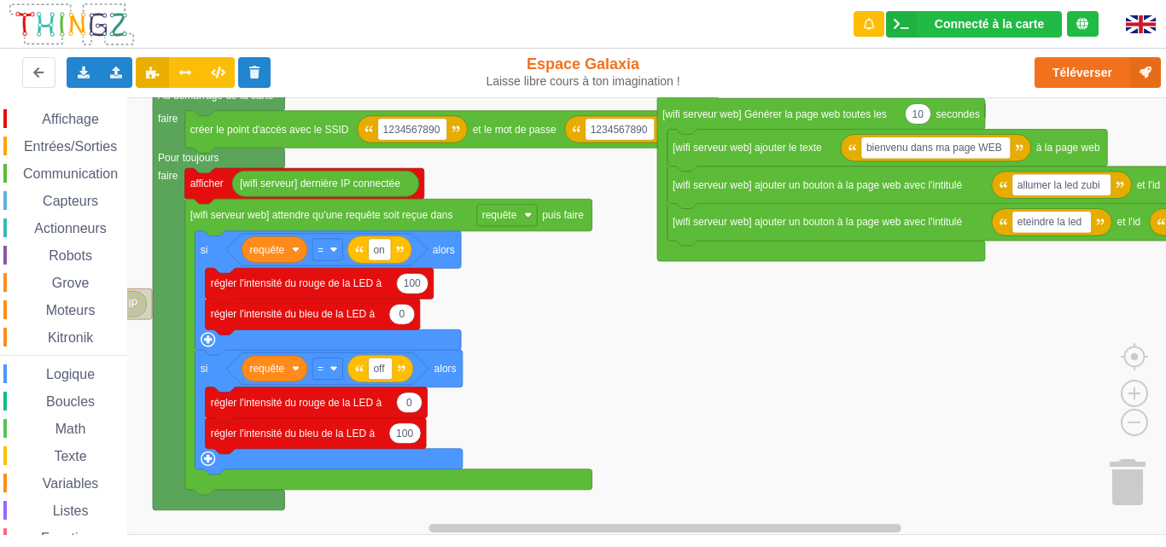
click at [616, 314] on div "Affichage Entrées/Sorties Communication Capteurs Actionneurs Robots Grove Moteu…" at bounding box center [589, 316] width 1178 height 438
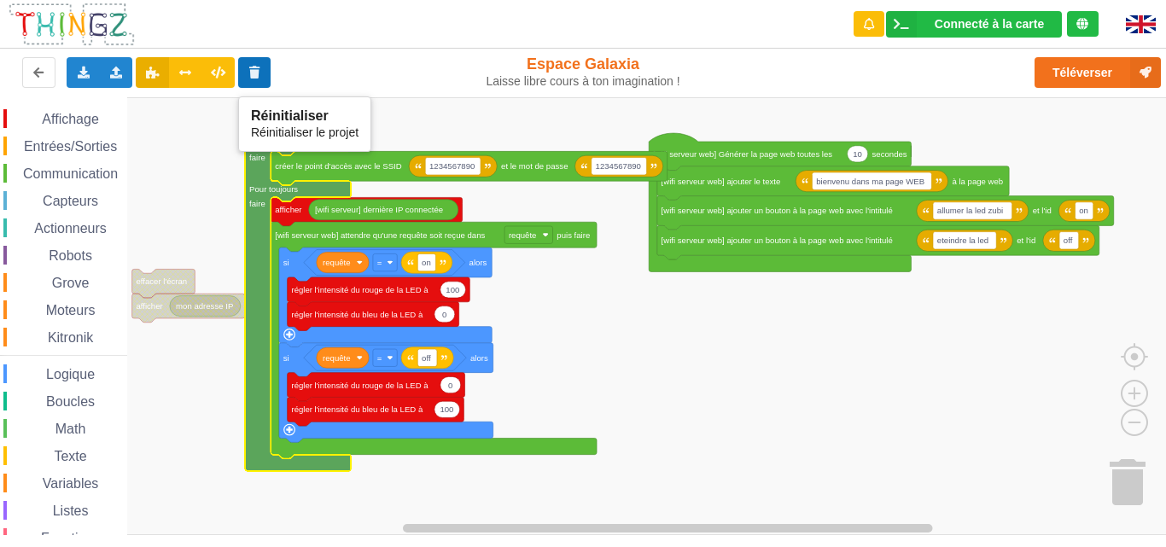
click at [255, 65] on button at bounding box center [254, 72] width 33 height 31
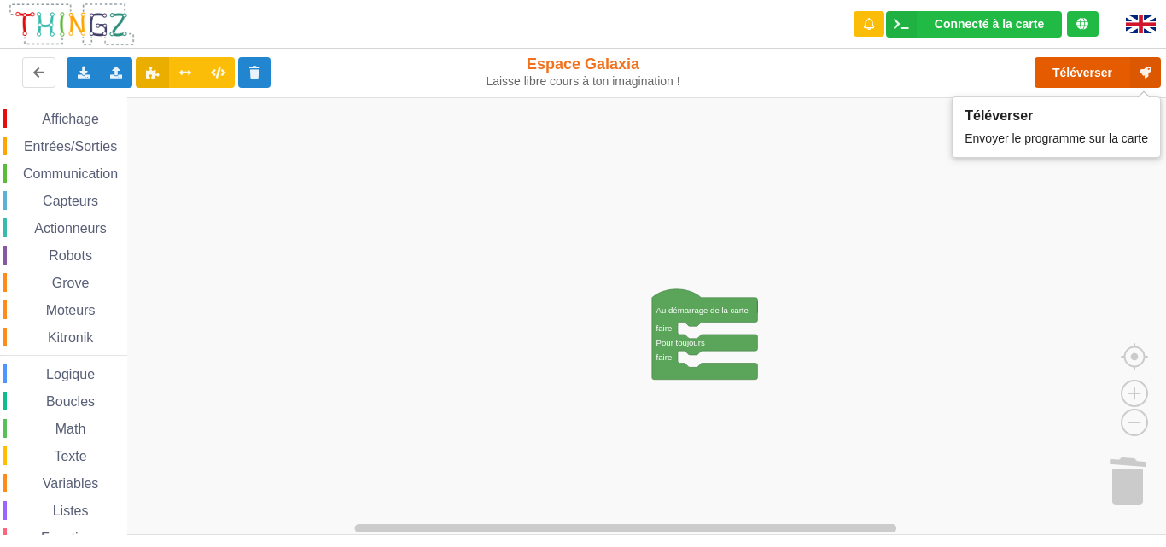
click at [1113, 73] on button "Téléverser" at bounding box center [1098, 72] width 126 height 31
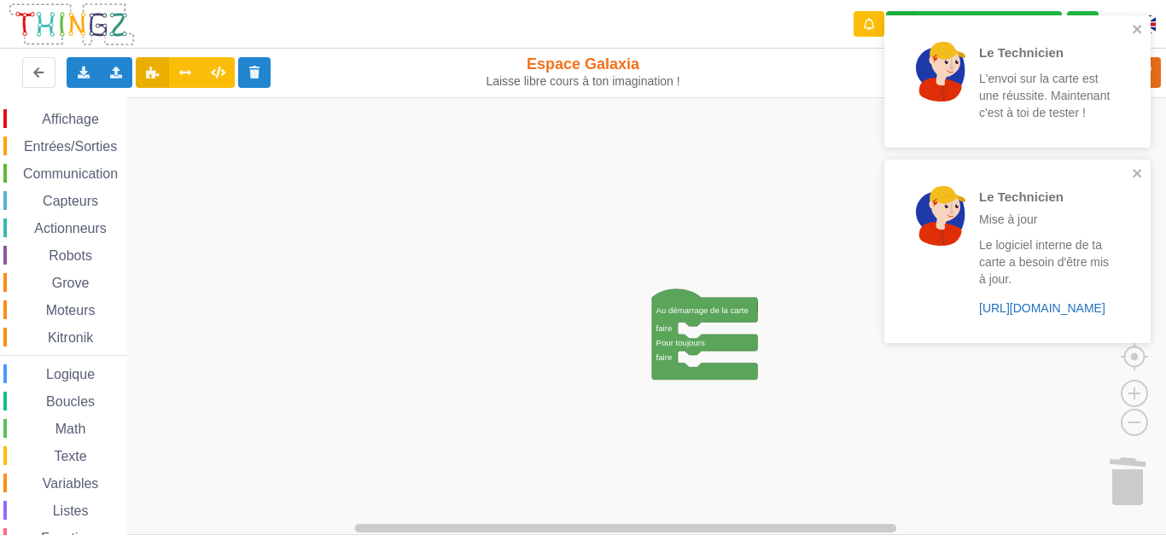
click at [1043, 305] on link "https://play.thingz.co/firmware?micropython=0" at bounding box center [1042, 308] width 126 height 14
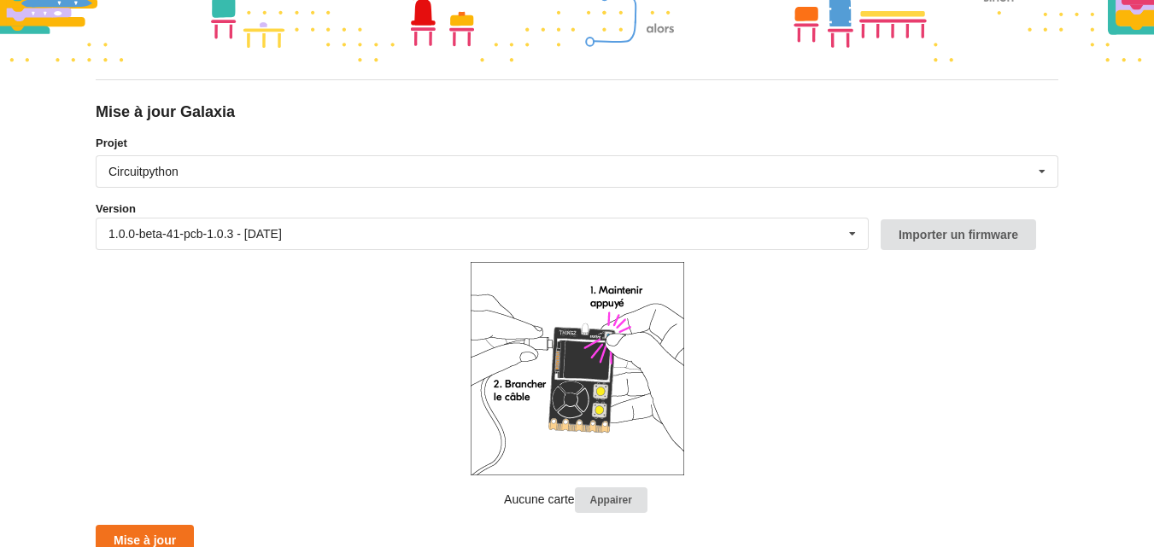
scroll to position [124, 0]
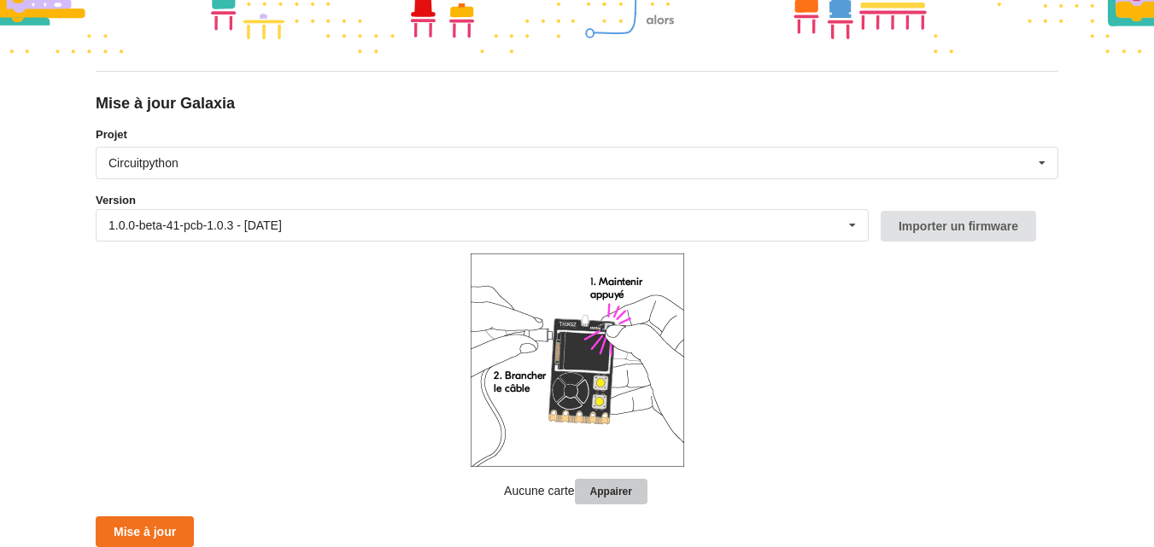
click at [588, 494] on button "Appairer" at bounding box center [611, 492] width 73 height 26
click at [604, 499] on button "Appairer" at bounding box center [611, 492] width 73 height 26
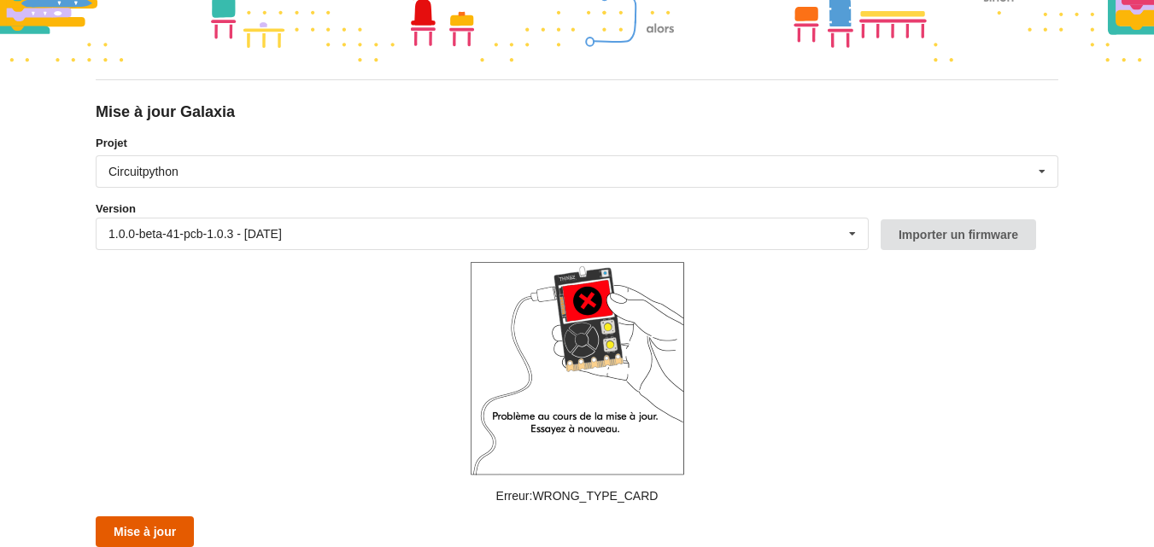
click at [178, 538] on button "Mise à jour" at bounding box center [145, 532] width 98 height 31
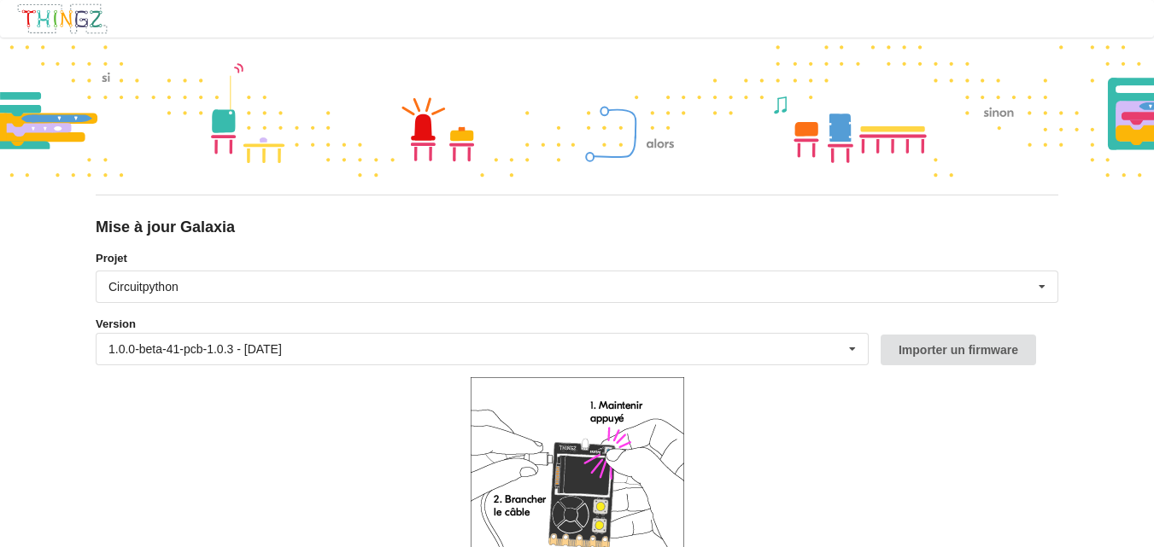
scroll to position [124, 0]
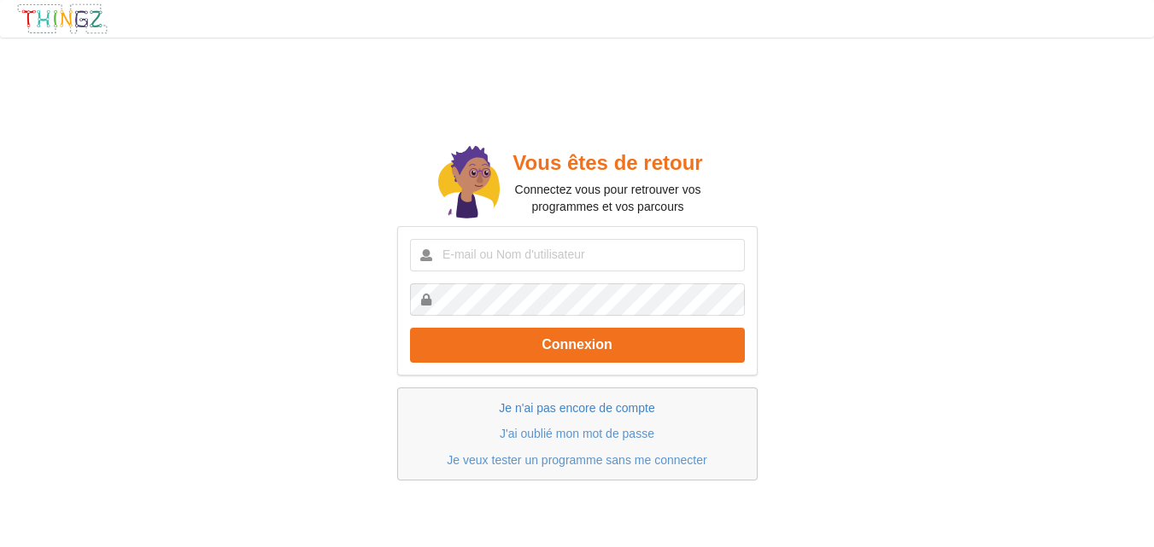
click at [555, 406] on link "Je n'ai pas encore de compte" at bounding box center [576, 408] width 155 height 14
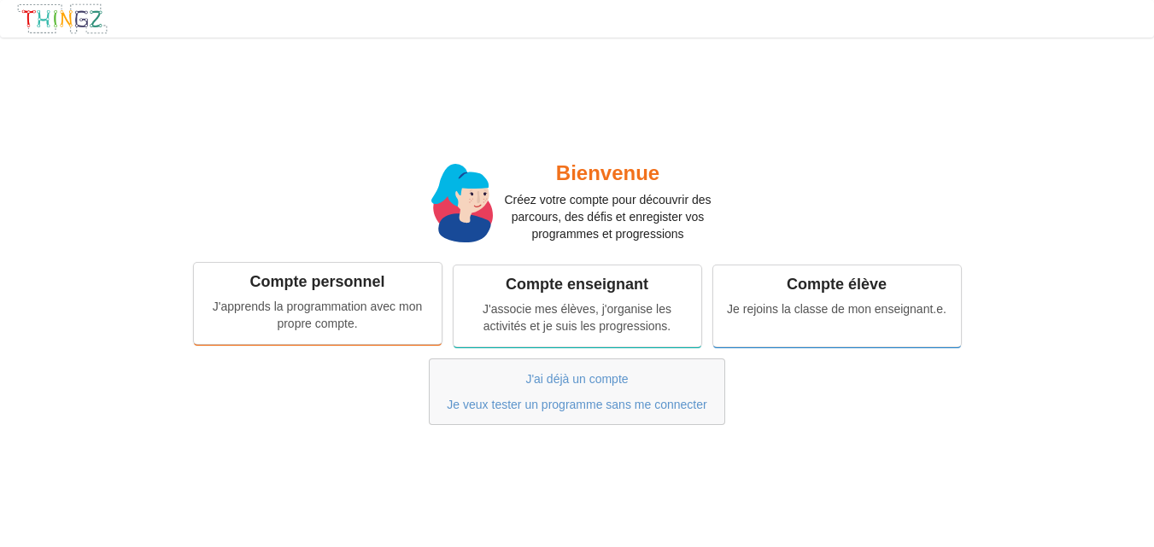
click at [406, 327] on div "J'apprends la programmation avec mon propre compte." at bounding box center [318, 315] width 224 height 34
